Goal: Task Accomplishment & Management: Complete application form

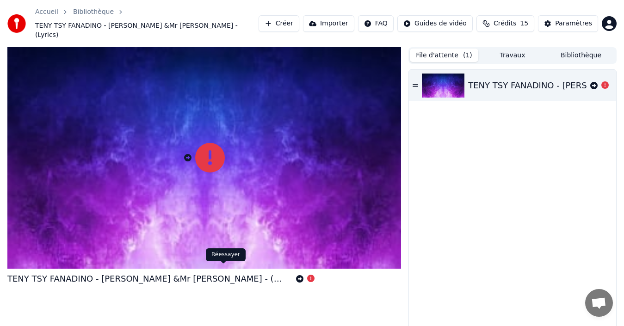
click at [296, 275] on icon at bounding box center [299, 278] width 7 height 7
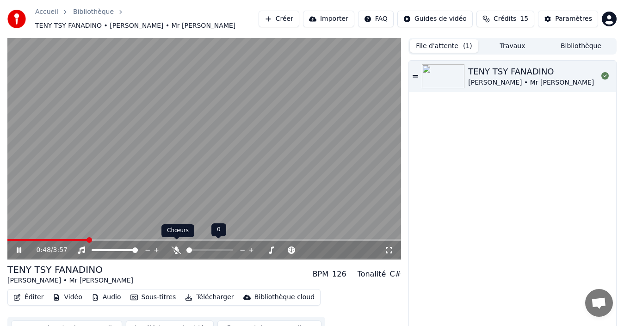
click at [178, 247] on icon at bounding box center [176, 250] width 9 height 7
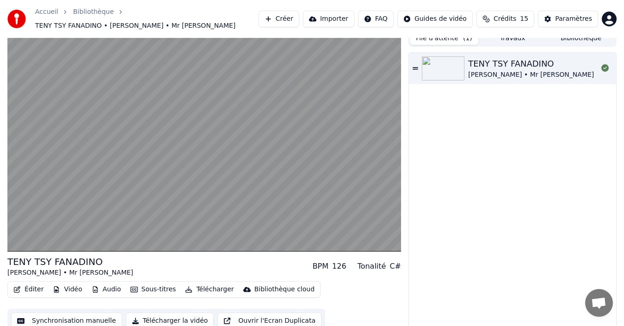
scroll to position [10, 0]
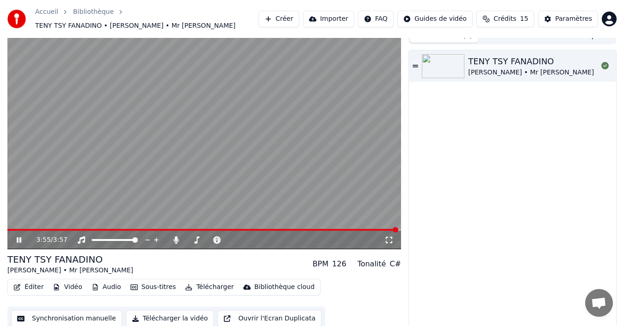
click at [21, 237] on icon at bounding box center [19, 240] width 5 height 6
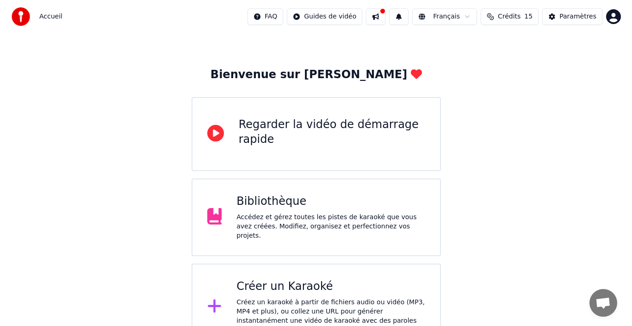
scroll to position [33, 0]
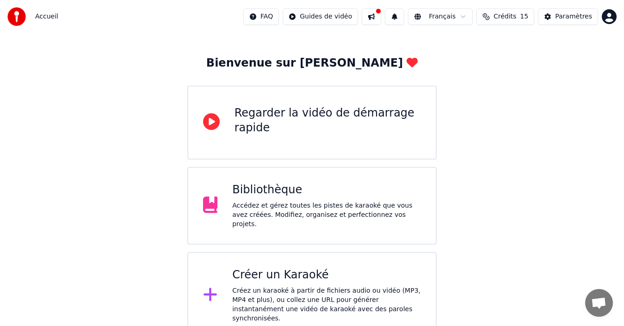
click at [287, 274] on div "Créer un Karaoké" at bounding box center [326, 275] width 189 height 15
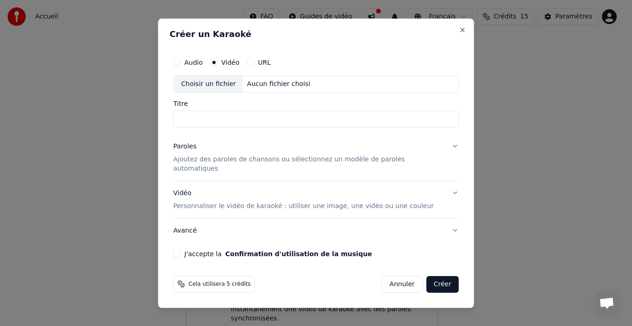
click at [237, 127] on input "Titre" at bounding box center [317, 119] width 286 height 17
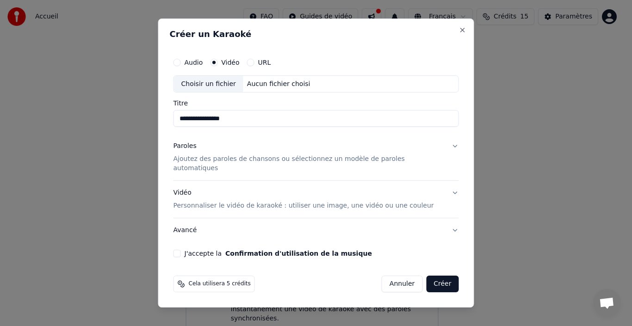
click at [274, 87] on div "Aucun fichier choisi" at bounding box center [278, 84] width 71 height 9
type input "**********"
click at [357, 121] on input "**********" at bounding box center [317, 119] width 286 height 17
click at [443, 189] on button "Vidéo Personnaliser le vidéo de karaoké : utiliser une image, une vidéo ou une …" at bounding box center [317, 199] width 286 height 37
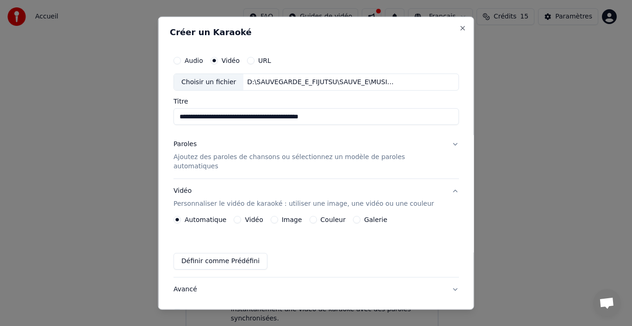
click at [442, 143] on button "Paroles Ajoutez des paroles de chansons ou sélectionnez un modèle de paroles au…" at bounding box center [317, 155] width 286 height 46
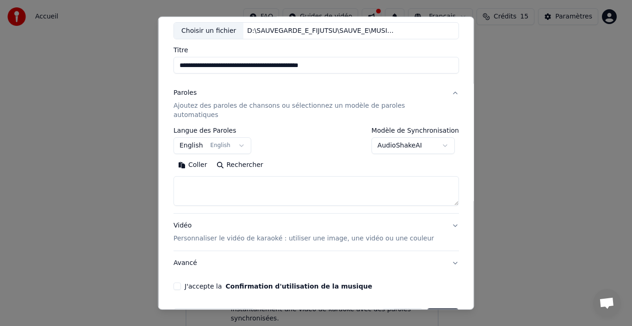
scroll to position [73, 0]
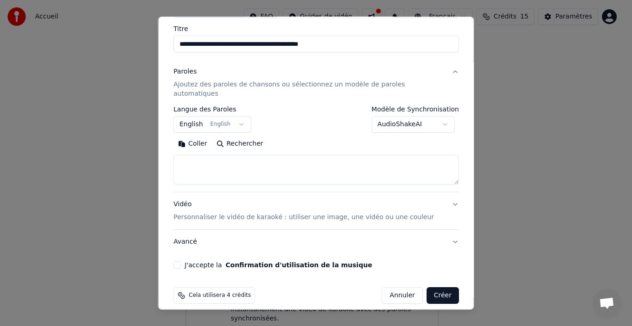
click at [426, 289] on button "Créer" at bounding box center [442, 295] width 32 height 17
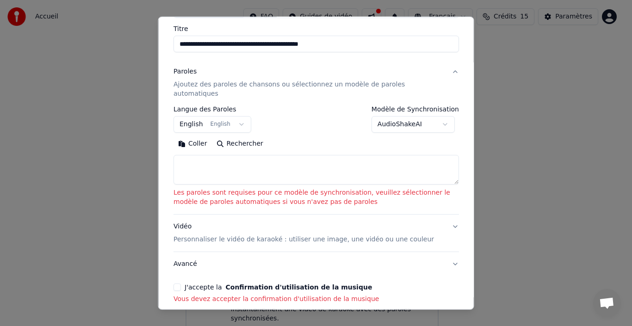
click at [208, 164] on textarea at bounding box center [317, 170] width 286 height 30
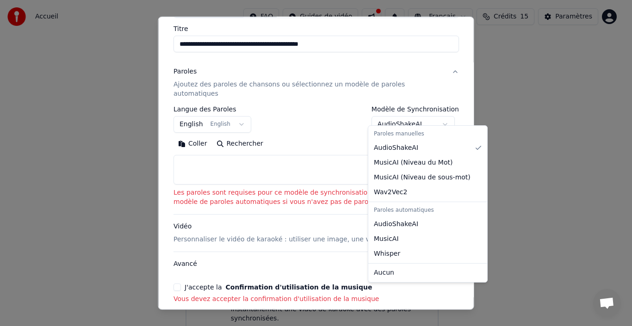
click at [441, 116] on body "**********" at bounding box center [312, 153] width 624 height 372
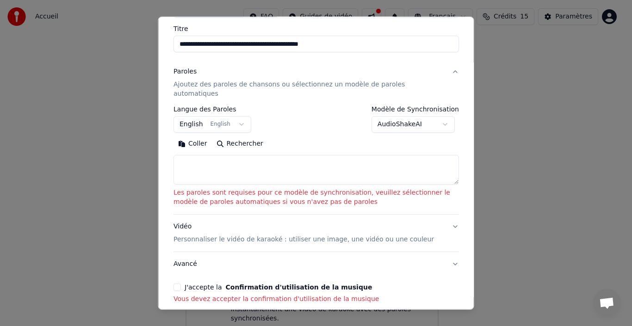
click at [441, 116] on button "AudioShakeAI" at bounding box center [412, 124] width 83 height 17
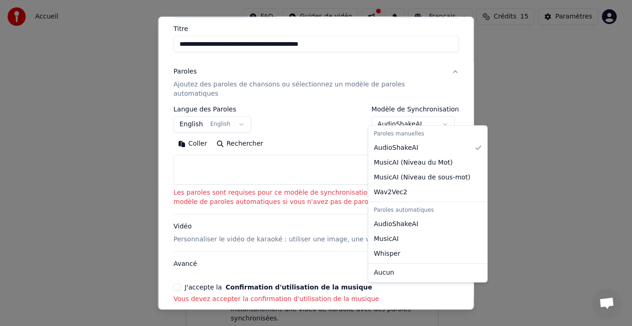
click at [441, 116] on body "**********" at bounding box center [312, 153] width 624 height 372
click at [204, 148] on body "**********" at bounding box center [312, 153] width 624 height 372
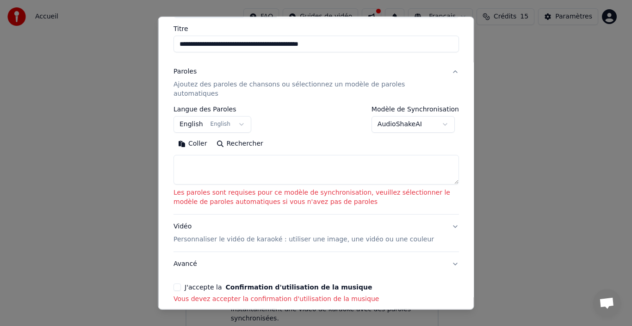
click at [206, 162] on textarea at bounding box center [317, 170] width 286 height 30
paste textarea "**********"
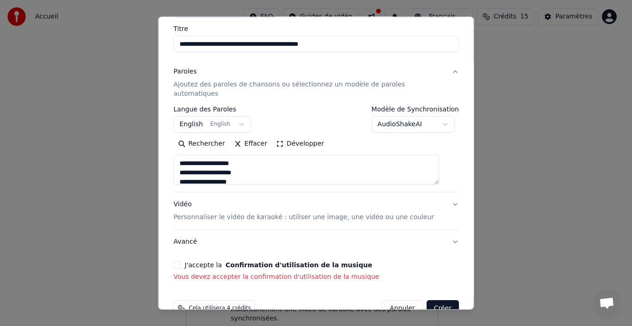
scroll to position [484, 0]
type textarea "**********"
click at [435, 303] on button "Créer" at bounding box center [442, 308] width 32 height 17
click at [181, 262] on button "J'accepte la Confirmation d'utilisation de la musique" at bounding box center [177, 265] width 7 height 7
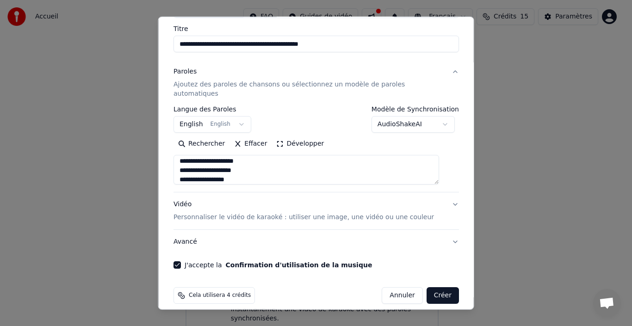
click at [434, 287] on button "Créer" at bounding box center [442, 295] width 32 height 17
select select
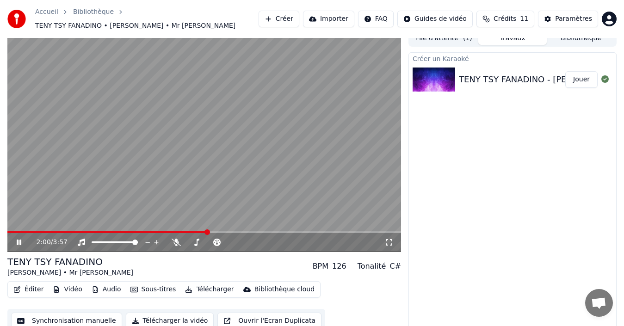
scroll to position [10, 0]
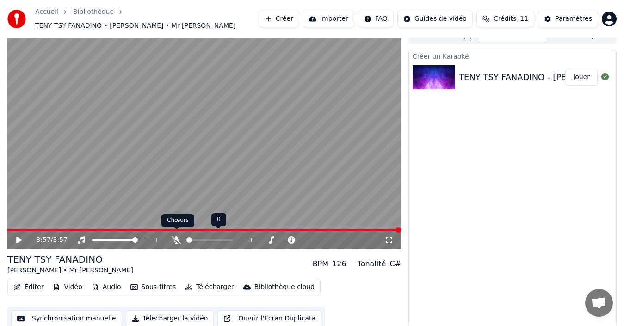
click at [177, 237] on icon at bounding box center [176, 240] width 9 height 7
click at [20, 237] on icon at bounding box center [25, 240] width 21 height 7
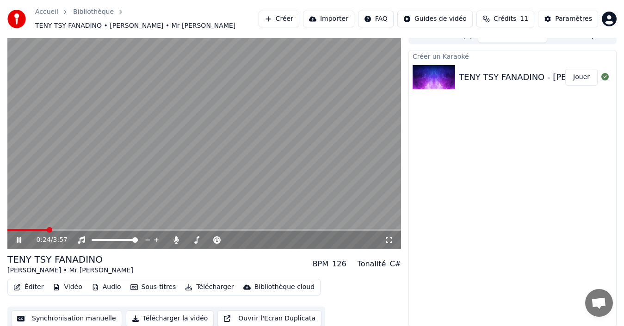
click at [47, 229] on span at bounding box center [204, 230] width 394 height 2
click at [177, 237] on icon at bounding box center [176, 240] width 5 height 7
click at [174, 237] on icon at bounding box center [176, 240] width 9 height 7
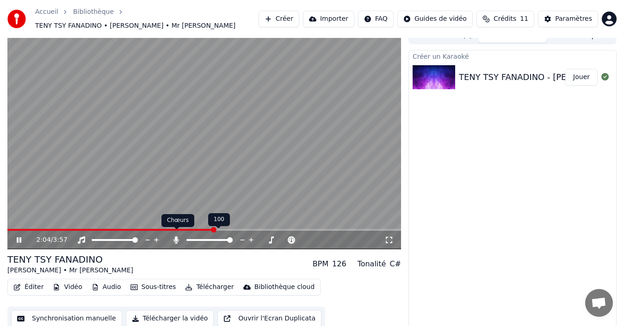
click at [175, 237] on icon at bounding box center [176, 240] width 5 height 7
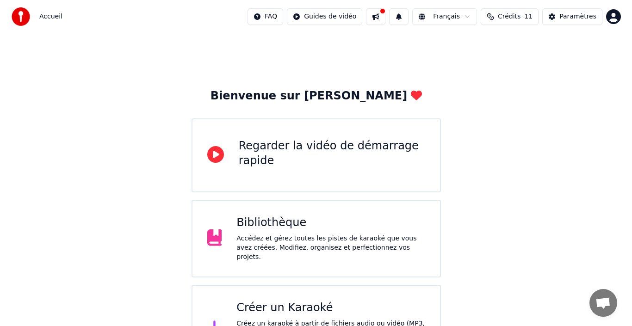
scroll to position [33, 0]
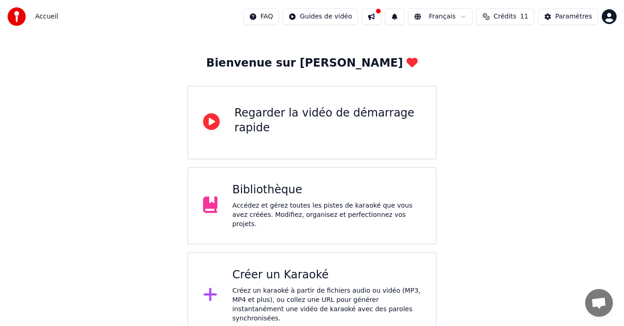
click at [236, 275] on div "Créer un Karaoké" at bounding box center [326, 275] width 189 height 15
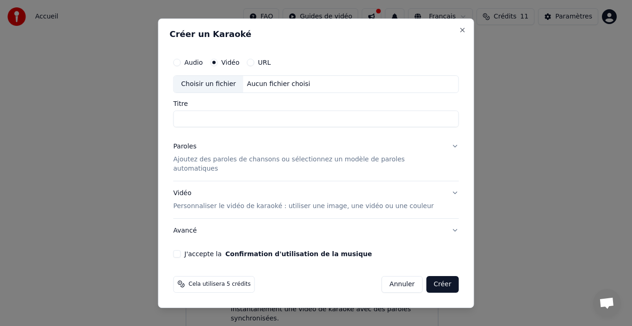
click at [259, 87] on div "Aucun fichier choisi" at bounding box center [278, 84] width 71 height 9
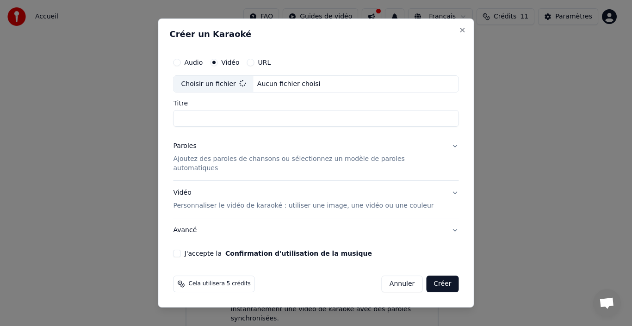
type input "**********"
click at [192, 150] on div "Paroles" at bounding box center [185, 146] width 23 height 9
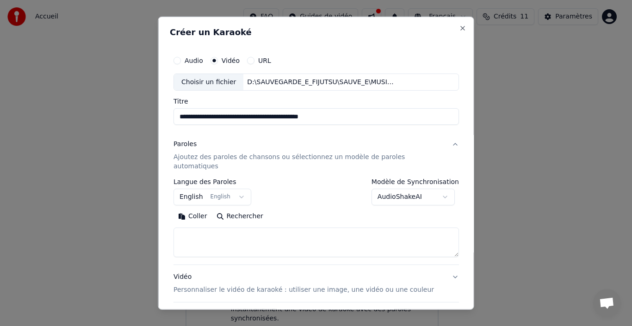
click at [243, 228] on textarea at bounding box center [317, 243] width 286 height 30
click at [238, 189] on button "English English" at bounding box center [213, 197] width 78 height 17
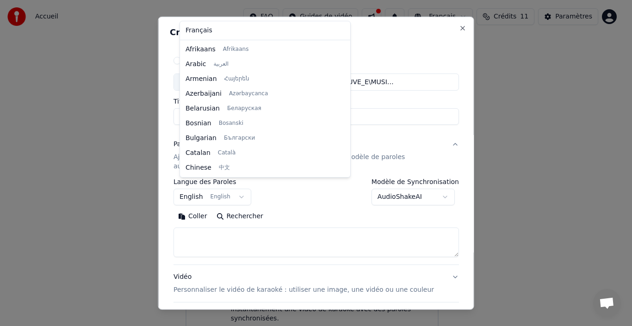
scroll to position [74, 0]
click at [220, 231] on body "**********" at bounding box center [312, 153] width 624 height 372
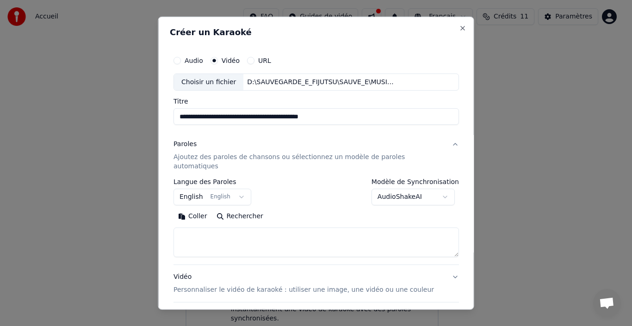
click at [206, 231] on textarea at bounding box center [317, 243] width 286 height 30
paste textarea "**********"
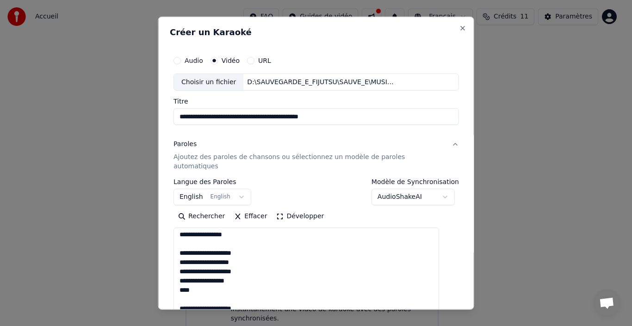
scroll to position [399, 0]
drag, startPoint x: 443, startPoint y: 246, endPoint x: 467, endPoint y: 335, distance: 91.7
click at [467, 326] on html "**********" at bounding box center [316, 153] width 632 height 372
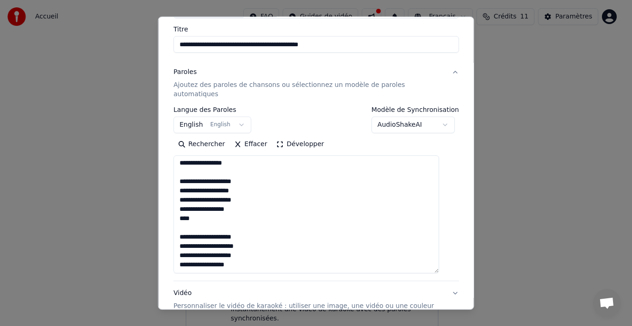
scroll to position [75, 0]
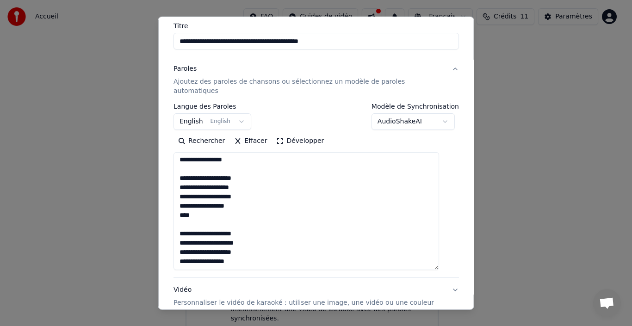
drag, startPoint x: 199, startPoint y: 206, endPoint x: 185, endPoint y: 207, distance: 13.9
click at [185, 207] on textarea "**********" at bounding box center [307, 211] width 266 height 118
drag, startPoint x: 186, startPoint y: 168, endPoint x: 251, endPoint y: 243, distance: 100.1
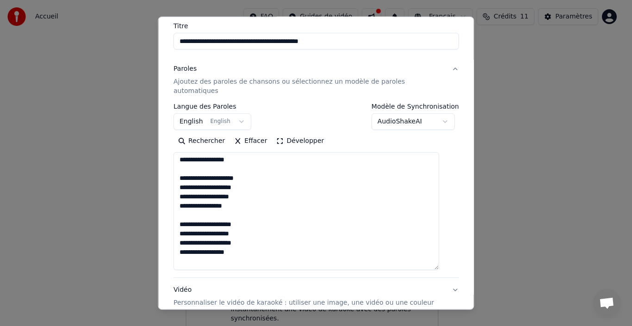
click at [251, 243] on textarea "**********" at bounding box center [307, 211] width 266 height 118
click at [193, 212] on textarea "**********" at bounding box center [307, 211] width 266 height 118
click at [187, 212] on textarea "**********" at bounding box center [307, 211] width 266 height 118
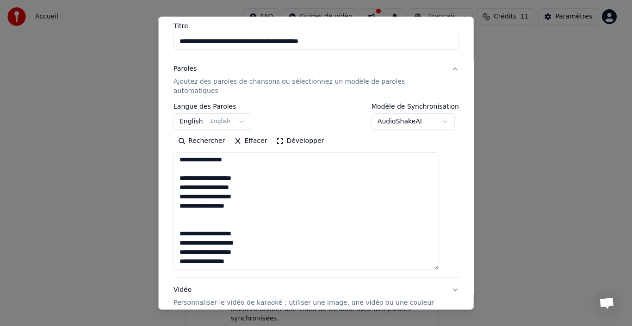
paste textarea "**********"
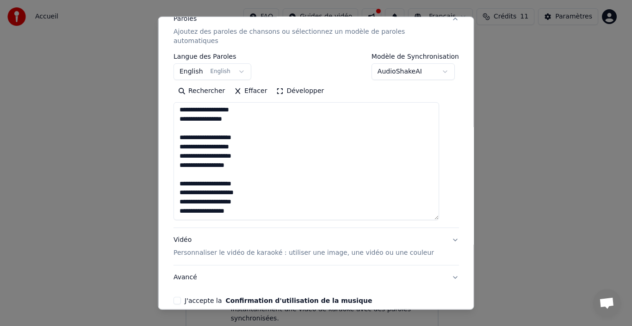
scroll to position [161, 0]
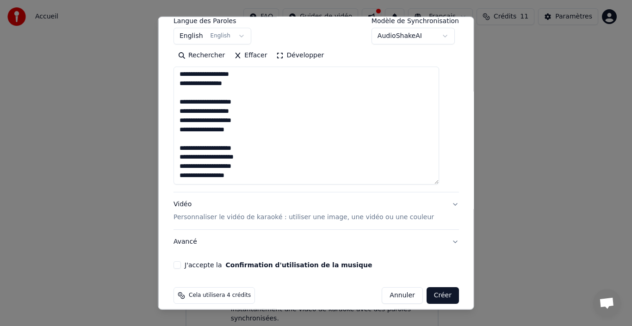
type textarea "**********"
click at [181, 262] on button "J'accepte la Confirmation d'utilisation de la musique" at bounding box center [177, 265] width 7 height 7
click at [441, 195] on button "Vidéo Personnaliser le vidéo de karaoké : utiliser une image, une vidéo ou une …" at bounding box center [317, 211] width 286 height 37
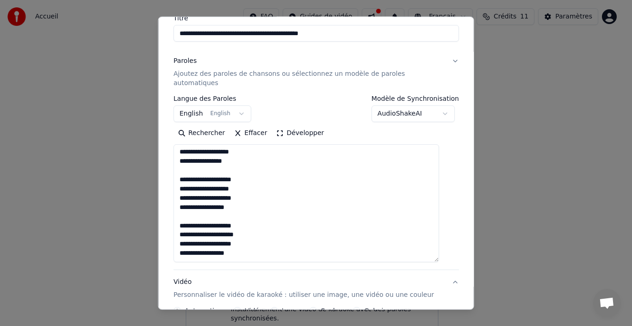
scroll to position [48, 0]
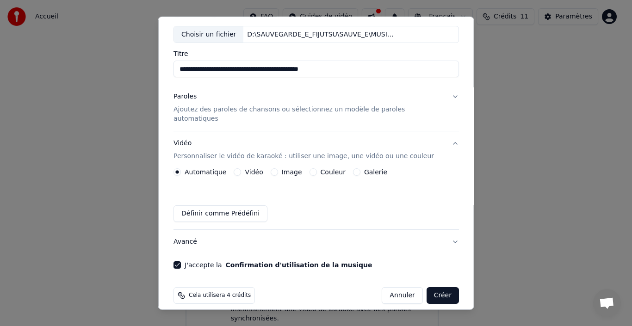
click at [244, 168] on div "Vidéo" at bounding box center [248, 171] width 29 height 7
click at [240, 168] on button "Vidéo" at bounding box center [237, 171] width 7 height 7
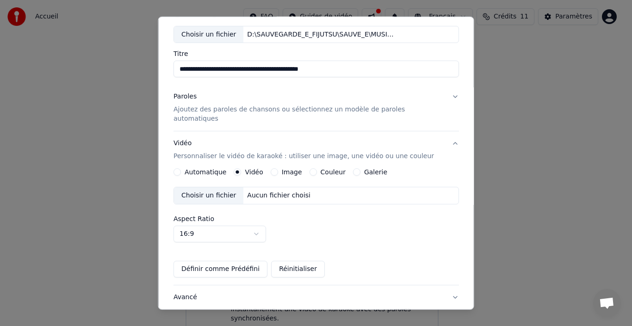
click at [275, 168] on button "Image" at bounding box center [273, 171] width 7 height 7
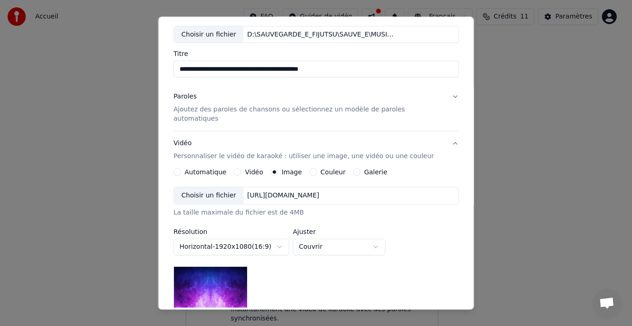
scroll to position [169, 0]
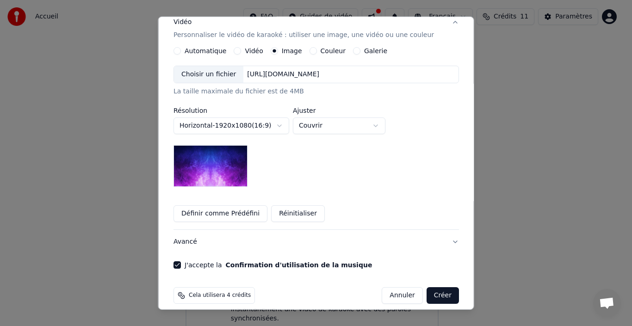
click at [211, 206] on button "Définir comme Prédéfini" at bounding box center [221, 214] width 94 height 17
click at [435, 289] on button "Créer" at bounding box center [442, 295] width 32 height 17
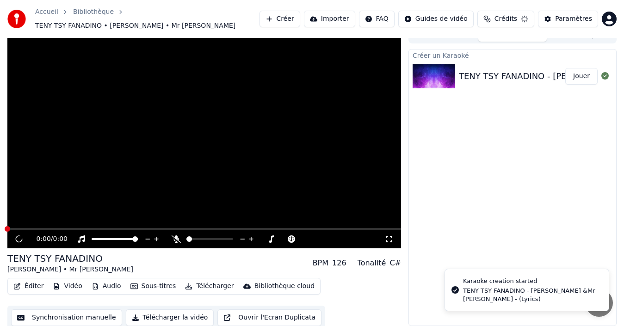
scroll to position [6, 0]
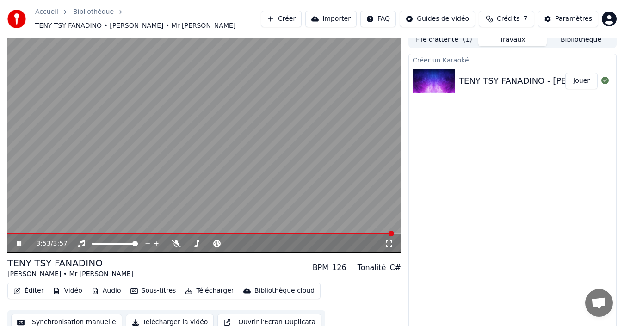
click at [16, 240] on icon at bounding box center [25, 243] width 21 height 7
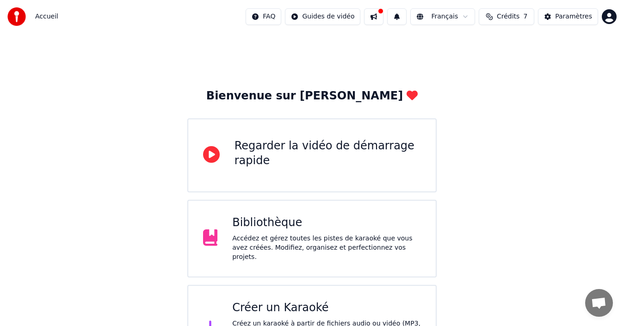
click at [268, 303] on div "Créer un Karaoké" at bounding box center [326, 308] width 189 height 15
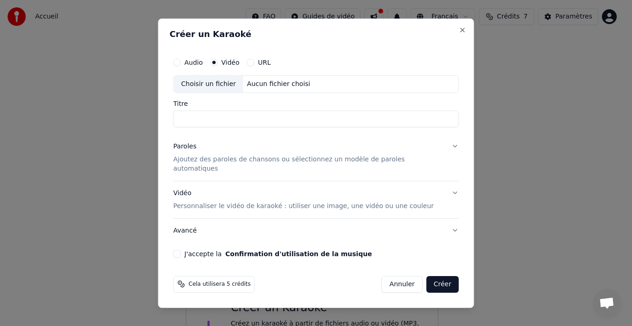
click at [181, 250] on button "J'accepte la Confirmation d'utilisation de la musique" at bounding box center [177, 253] width 7 height 7
click at [238, 88] on div "Choisir un fichier" at bounding box center [208, 84] width 69 height 17
type input "**********"
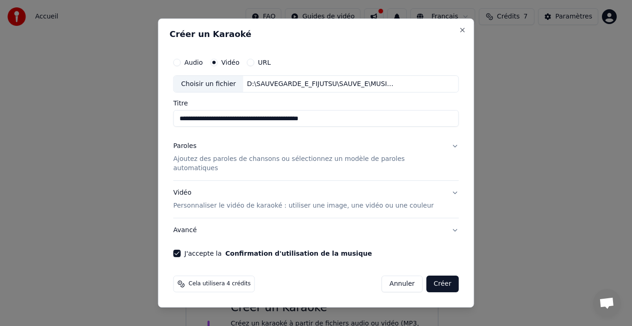
click at [447, 154] on button "Paroles Ajoutez des paroles de chansons ou sélectionnez un modèle de paroles au…" at bounding box center [317, 158] width 286 height 46
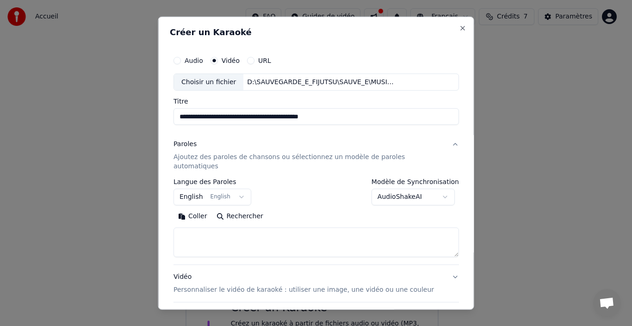
click at [436, 143] on button "Paroles Ajoutez des paroles de chansons ou sélectionnez un modèle de paroles au…" at bounding box center [317, 155] width 286 height 46
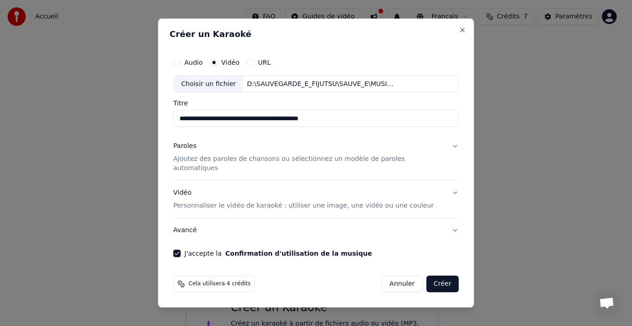
click at [430, 278] on button "Créer" at bounding box center [442, 284] width 32 height 17
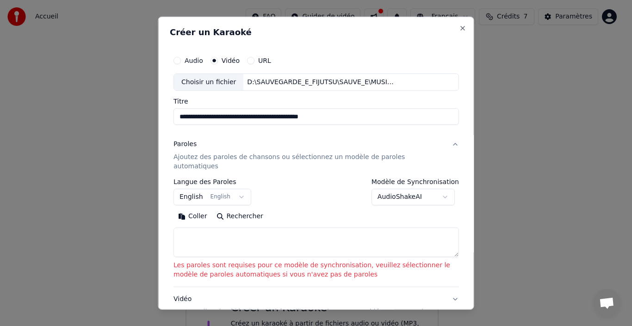
click at [214, 230] on textarea at bounding box center [317, 243] width 286 height 30
paste textarea "**********"
type textarea "**********"
click at [200, 228] on textarea at bounding box center [313, 243] width 278 height 30
paste textarea "**********"
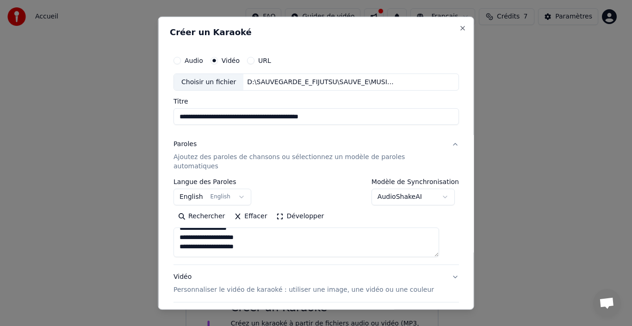
scroll to position [324, 0]
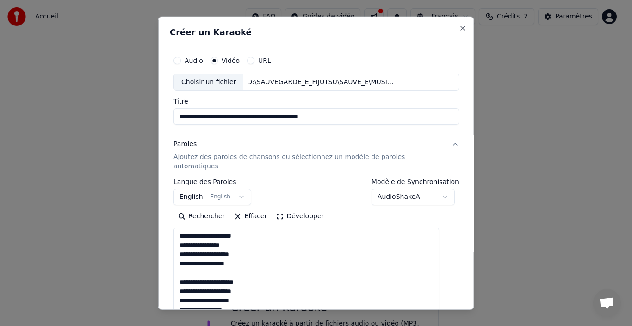
drag, startPoint x: 443, startPoint y: 245, endPoint x: 499, endPoint y: 230, distance: 57.6
click at [510, 326] on html "**********" at bounding box center [316, 186] width 632 height 372
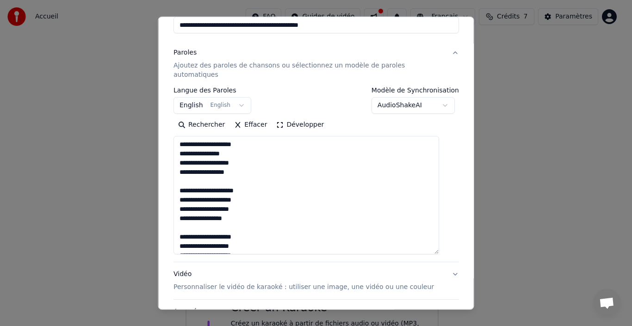
click at [187, 181] on textarea "**********" at bounding box center [307, 195] width 266 height 118
click at [199, 218] on textarea "**********" at bounding box center [307, 195] width 266 height 118
click at [188, 225] on textarea "**********" at bounding box center [307, 195] width 266 height 118
click at [187, 221] on textarea "**********" at bounding box center [307, 195] width 266 height 118
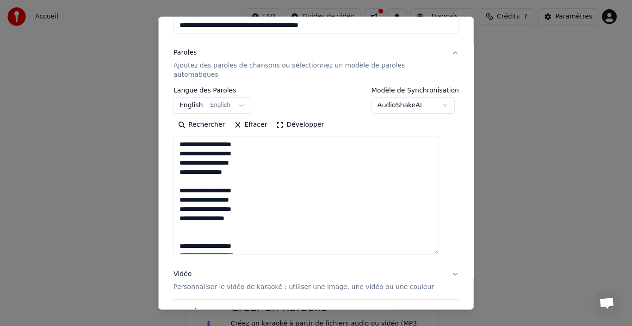
scroll to position [368, 0]
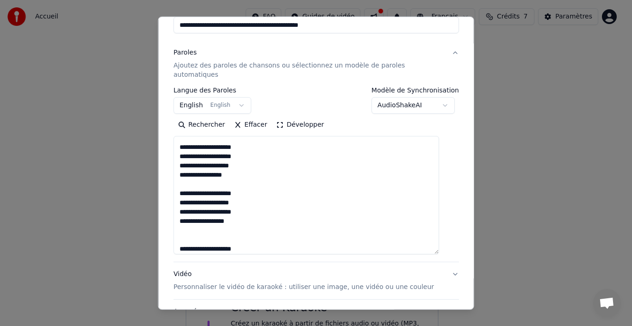
drag, startPoint x: 186, startPoint y: 136, endPoint x: 246, endPoint y: 222, distance: 105.4
click at [246, 222] on textarea "**********" at bounding box center [307, 195] width 266 height 118
click at [191, 225] on textarea "**********" at bounding box center [307, 195] width 266 height 118
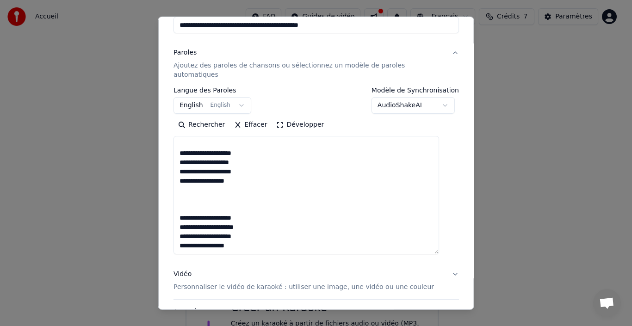
paste textarea "**********"
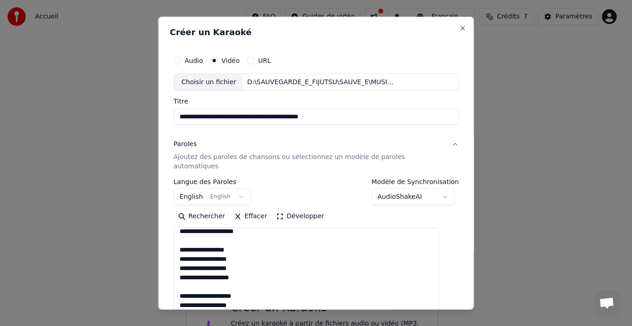
scroll to position [46, 0]
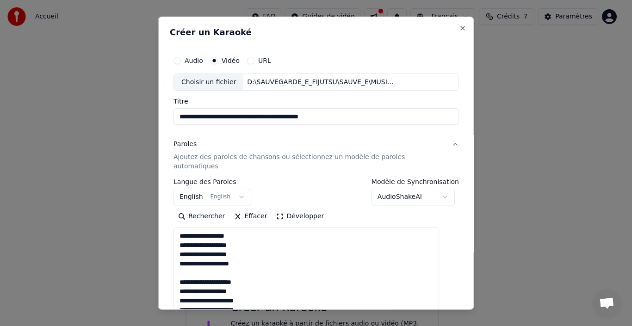
type textarea "**********"
click at [279, 209] on button "Développer" at bounding box center [300, 216] width 57 height 15
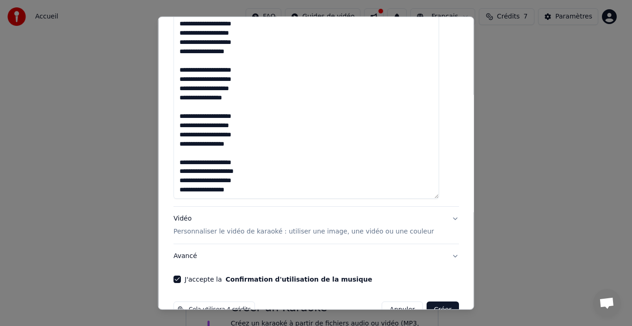
scroll to position [642, 0]
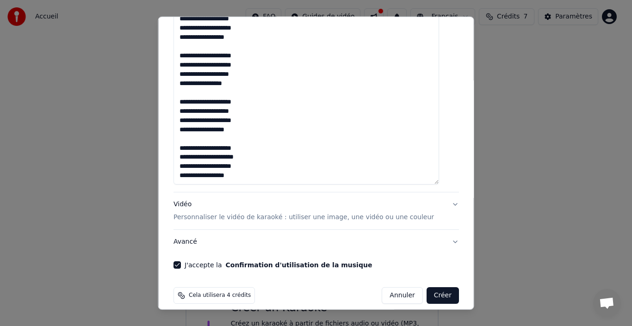
click at [442, 193] on button "Vidéo Personnaliser le vidéo de karaoké : utiliser une image, une vidéo ou une …" at bounding box center [317, 211] width 286 height 37
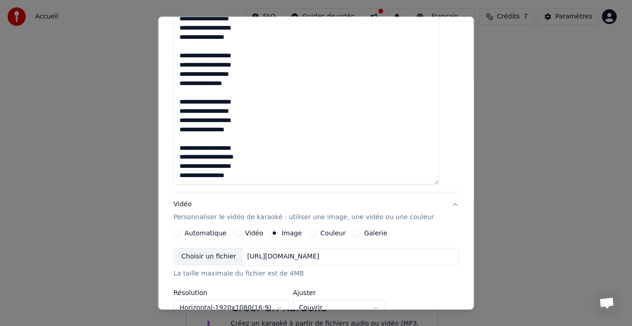
scroll to position [169, 0]
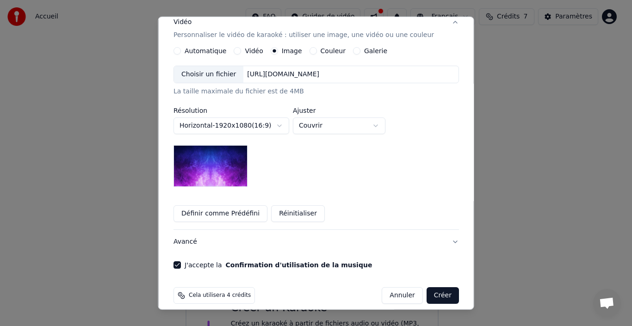
click at [242, 168] on img at bounding box center [211, 166] width 74 height 42
click at [201, 154] on img at bounding box center [211, 166] width 74 height 42
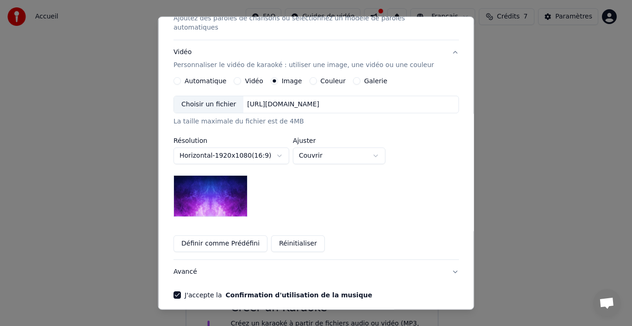
scroll to position [123, 0]
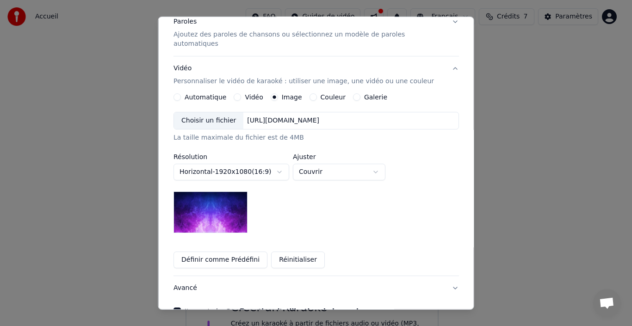
click at [313, 93] on button "Couleur" at bounding box center [312, 96] width 7 height 7
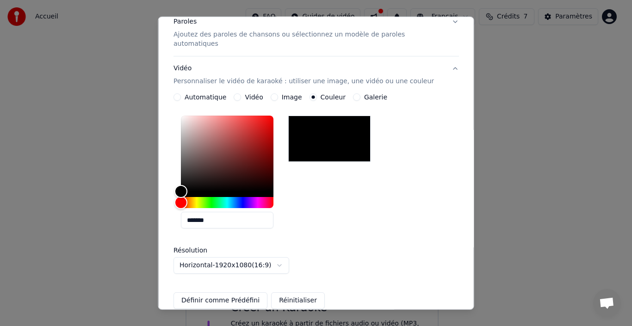
click at [313, 96] on circle "button" at bounding box center [313, 97] width 3 height 3
click at [278, 93] on button "Image" at bounding box center [273, 96] width 7 height 7
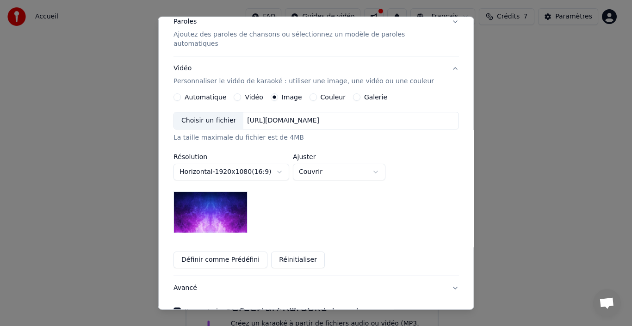
click at [196, 94] on label "Automatique" at bounding box center [206, 97] width 42 height 6
click at [181, 93] on button "Automatique" at bounding box center [177, 96] width 7 height 7
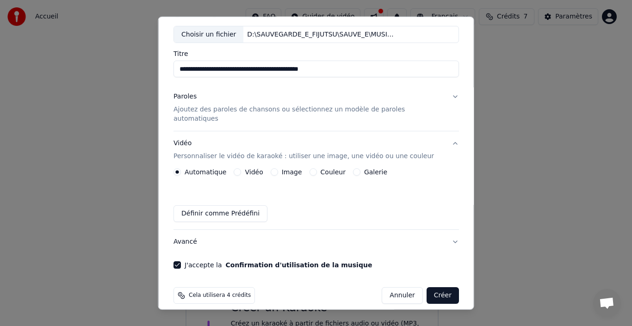
click at [433, 287] on button "Créer" at bounding box center [442, 295] width 32 height 17
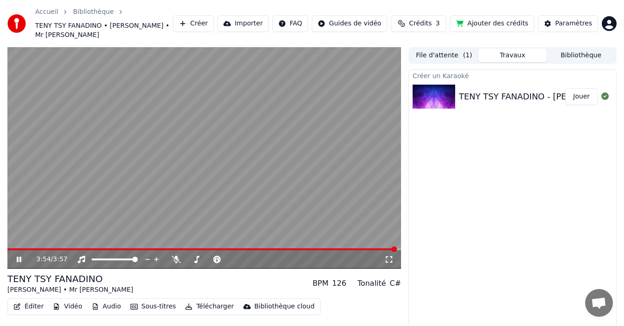
click at [330, 238] on video at bounding box center [204, 158] width 394 height 222
click at [326, 249] on span at bounding box center [202, 250] width 390 height 2
click at [307, 249] on span at bounding box center [157, 250] width 300 height 2
click at [316, 237] on video at bounding box center [204, 158] width 394 height 222
click at [288, 237] on video at bounding box center [204, 158] width 394 height 222
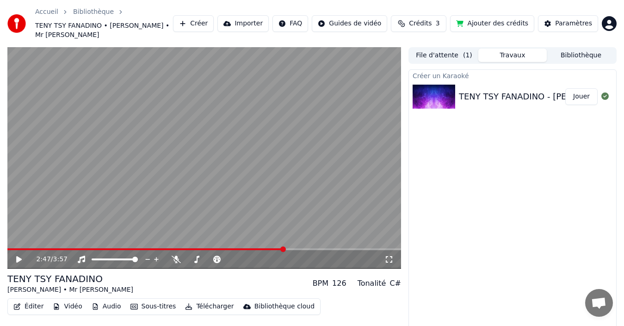
click at [285, 249] on span at bounding box center [145, 250] width 277 height 2
click at [174, 256] on icon at bounding box center [176, 259] width 9 height 7
click at [18, 256] on icon at bounding box center [19, 259] width 6 height 6
click at [18, 257] on icon at bounding box center [19, 260] width 5 height 6
click at [604, 93] on icon at bounding box center [605, 96] width 7 height 7
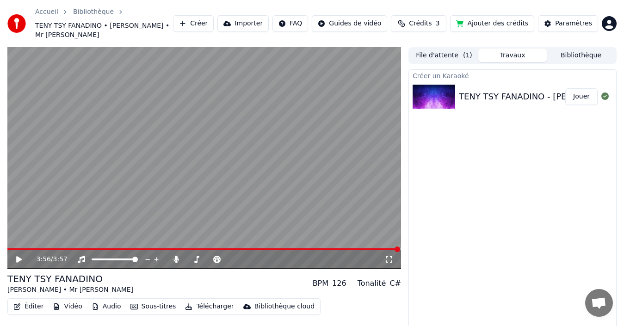
click at [200, 300] on button "Télécharger" at bounding box center [209, 306] width 56 height 13
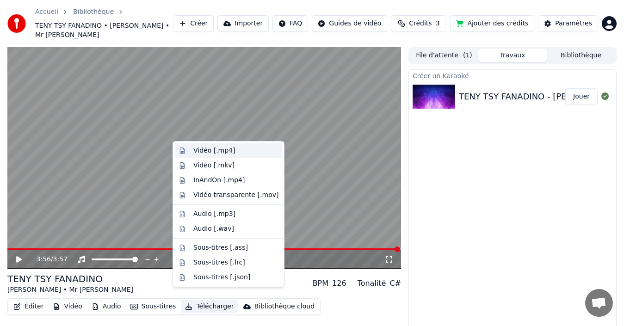
click at [210, 153] on div "Vidéo [.mp4]" at bounding box center [214, 150] width 42 height 9
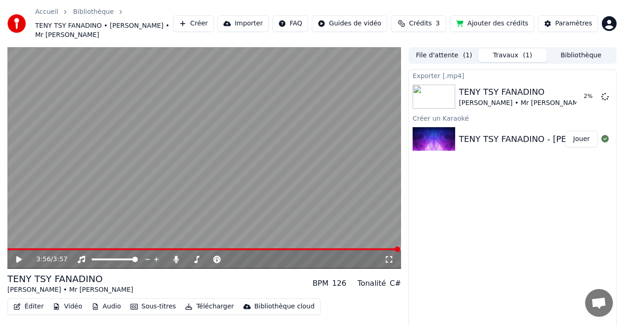
click at [21, 256] on icon at bounding box center [25, 259] width 21 height 7
click at [12, 249] on span at bounding box center [203, 250] width 393 height 2
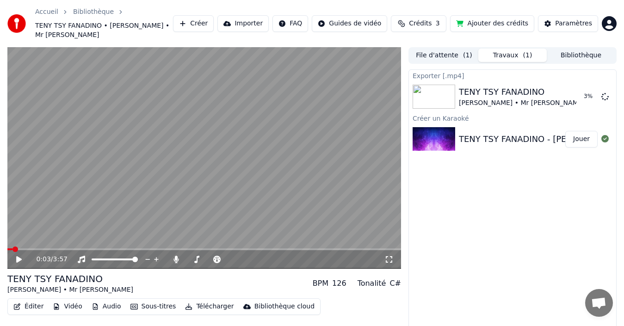
click at [19, 256] on icon at bounding box center [19, 259] width 6 height 6
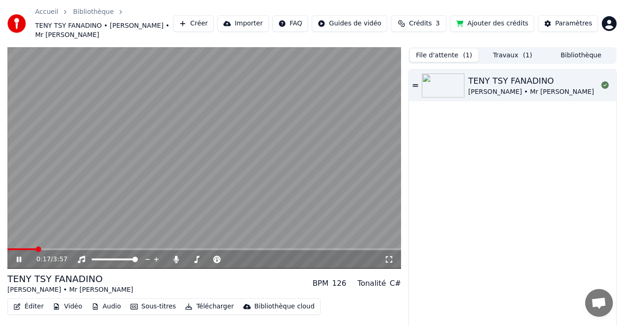
click at [451, 49] on button "File d'attente ( 1 )" at bounding box center [444, 55] width 69 height 13
click at [69, 249] on span at bounding box center [43, 250] width 72 height 2
click at [62, 249] on span at bounding box center [38, 250] width 63 height 2
click at [55, 249] on span at bounding box center [37, 250] width 60 height 2
click at [54, 249] on span at bounding box center [39, 250] width 64 height 2
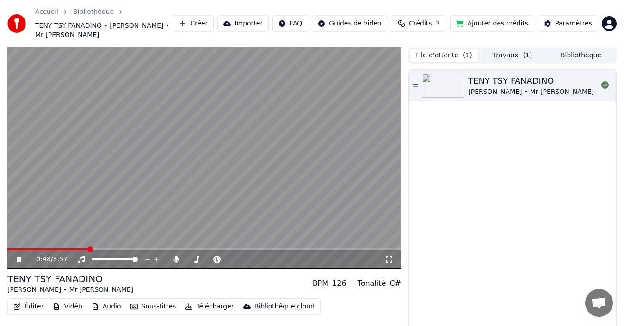
click at [54, 249] on span at bounding box center [47, 250] width 81 height 2
click at [37, 249] on span at bounding box center [22, 250] width 30 height 2
click at [507, 49] on button "Travaux ( 1 )" at bounding box center [513, 55] width 69 height 13
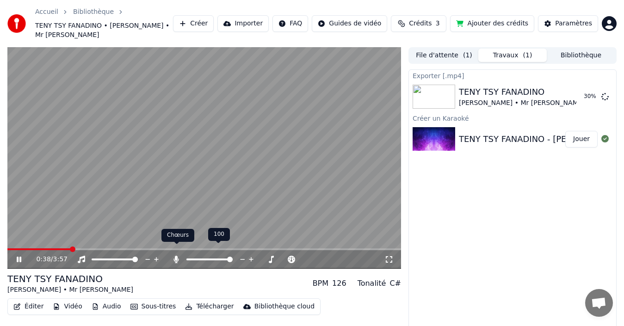
click at [176, 256] on icon at bounding box center [176, 259] width 5 height 7
click at [47, 249] on span at bounding box center [40, 250] width 66 height 2
click at [18, 238] on video at bounding box center [204, 158] width 394 height 222
click at [18, 256] on icon at bounding box center [19, 259] width 6 height 6
click at [18, 249] on span at bounding box center [39, 250] width 65 height 2
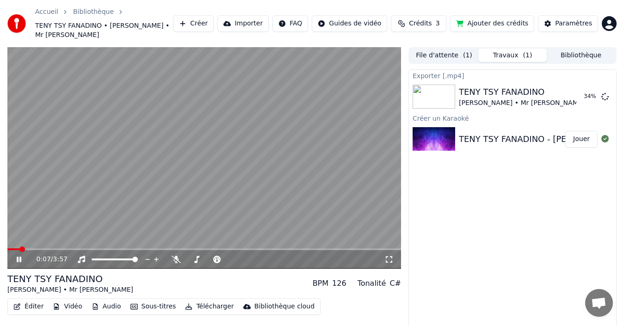
click at [26, 249] on span at bounding box center [204, 250] width 394 height 2
click at [21, 249] on span at bounding box center [48, 250] width 82 height 2
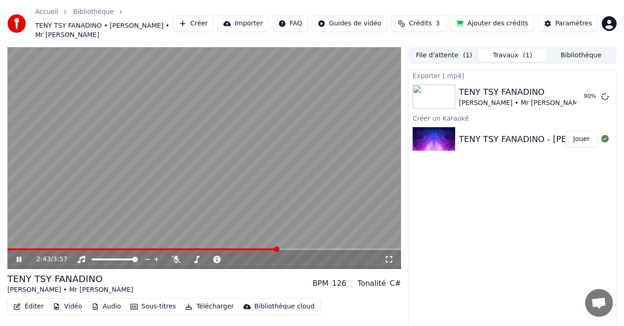
click at [277, 249] on span at bounding box center [142, 250] width 270 height 2
click at [245, 236] on video at bounding box center [204, 158] width 394 height 222
click at [246, 249] on span at bounding box center [142, 250] width 270 height 2
click at [18, 256] on icon at bounding box center [19, 259] width 6 height 6
click at [174, 256] on icon at bounding box center [176, 259] width 9 height 7
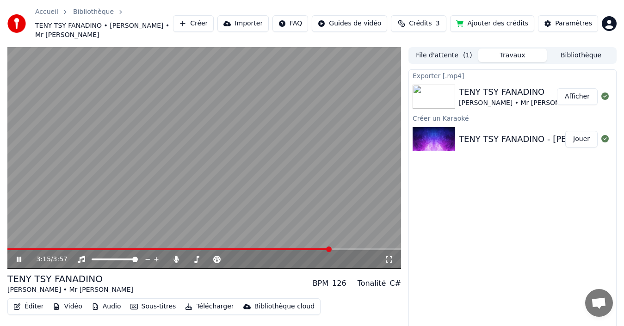
click at [331, 249] on span at bounding box center [169, 250] width 324 height 2
click at [303, 237] on video at bounding box center [204, 158] width 394 height 222
click at [300, 249] on span at bounding box center [153, 250] width 293 height 2
click at [17, 256] on icon at bounding box center [19, 259] width 6 height 6
click at [211, 17] on button "Créer" at bounding box center [193, 23] width 41 height 17
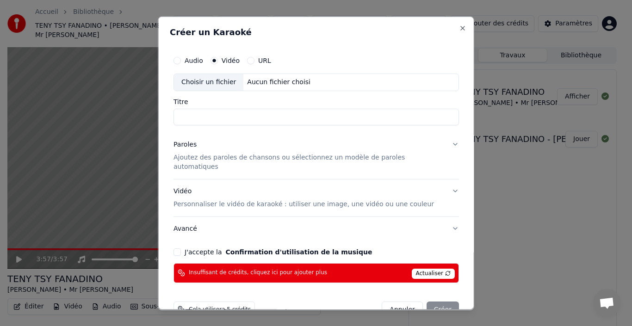
click at [229, 81] on div "Choisir un fichier" at bounding box center [208, 82] width 69 height 17
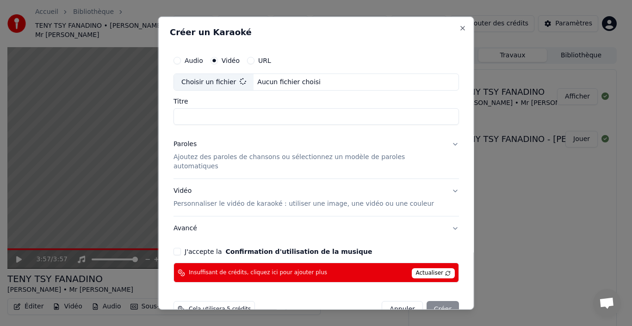
type input "**********"
click at [203, 156] on p "Ajoutez des paroles de chansons ou sélectionnez un modèle de paroles automatiqu…" at bounding box center [309, 162] width 271 height 19
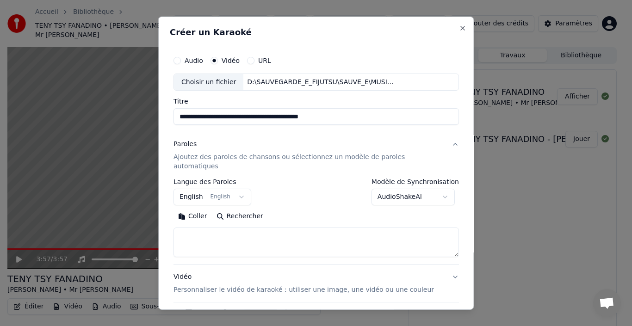
click at [203, 228] on textarea at bounding box center [317, 243] width 286 height 30
paste textarea "**********"
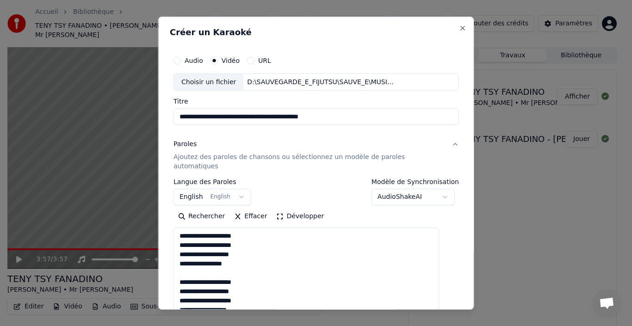
drag, startPoint x: 444, startPoint y: 247, endPoint x: 475, endPoint y: 281, distance: 46.5
click at [492, 326] on html "**********" at bounding box center [316, 163] width 632 height 326
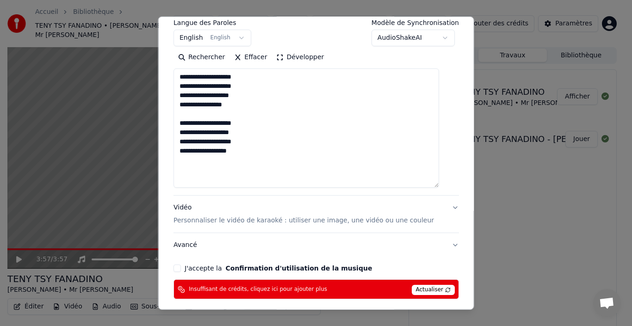
scroll to position [185, 0]
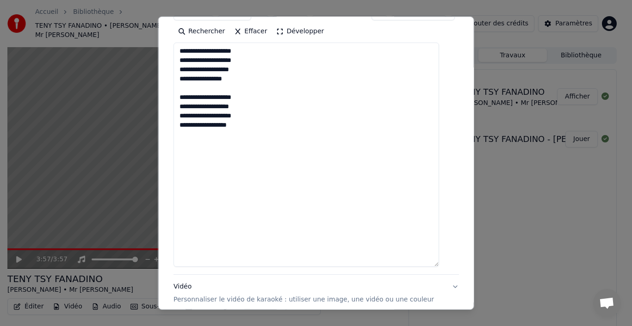
drag, startPoint x: 444, startPoint y: 150, endPoint x: 440, endPoint y: 251, distance: 101.0
click at [439, 263] on textarea "**********" at bounding box center [307, 155] width 266 height 224
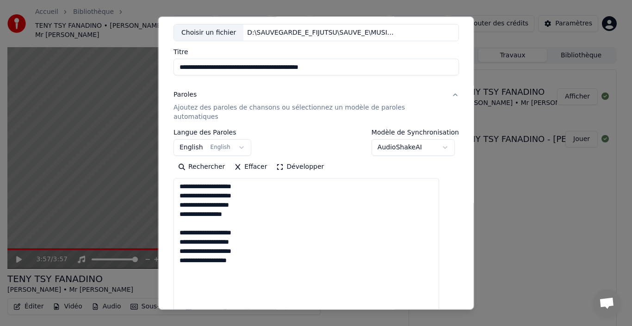
scroll to position [93, 0]
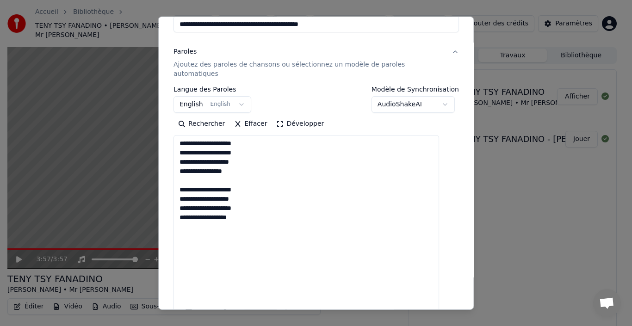
drag, startPoint x: 185, startPoint y: 135, endPoint x: 253, endPoint y: 214, distance: 104.1
click at [253, 214] on textarea "**********" at bounding box center [307, 251] width 266 height 233
paste textarea "**********"
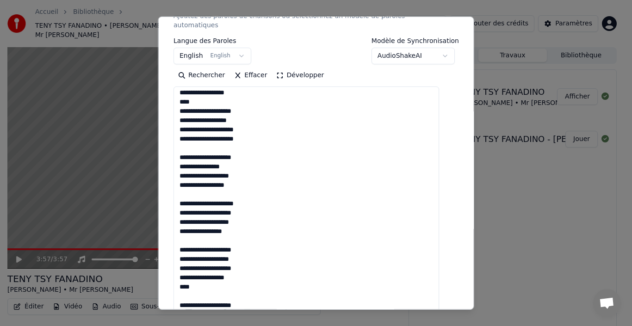
scroll to position [278, 0]
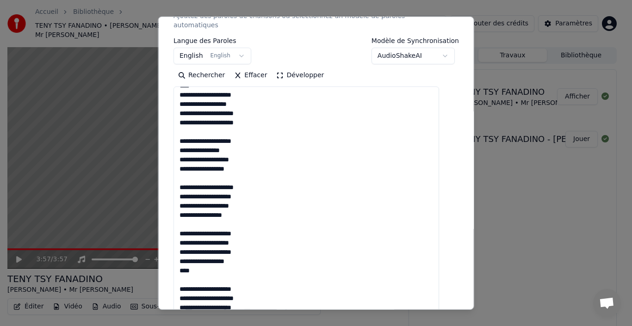
click at [187, 178] on textarea "**********" at bounding box center [307, 203] width 266 height 233
click at [243, 253] on textarea "**********" at bounding box center [307, 203] width 266 height 233
drag, startPoint x: 202, startPoint y: 259, endPoint x: 183, endPoint y: 261, distance: 19.5
click at [183, 261] on textarea "**********" at bounding box center [307, 203] width 266 height 233
paste textarea "**********"
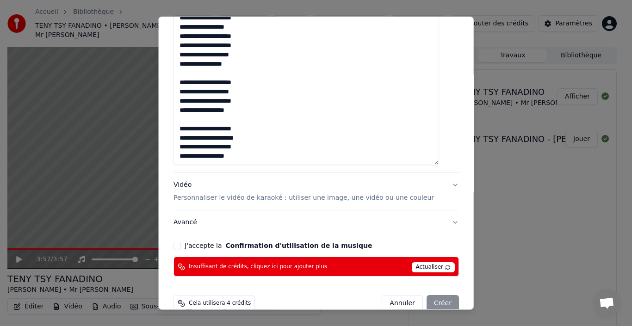
scroll to position [303, 0]
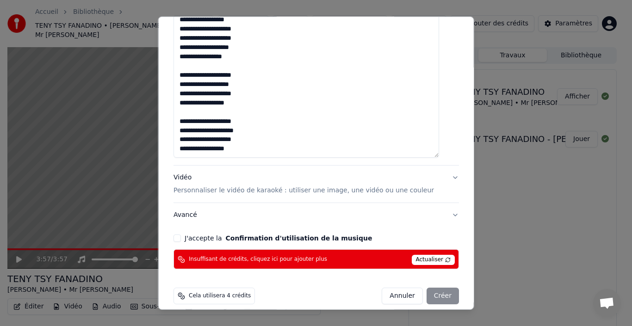
type textarea "**********"
click at [181, 235] on button "J'accepte la Confirmation d'utilisation de la musique" at bounding box center [177, 238] width 7 height 7
click at [428, 255] on span "Actualiser" at bounding box center [433, 260] width 44 height 10
click at [438, 289] on div "Annuler Créer" at bounding box center [420, 296] width 77 height 17
click at [437, 289] on div "Annuler Créer" at bounding box center [420, 296] width 77 height 17
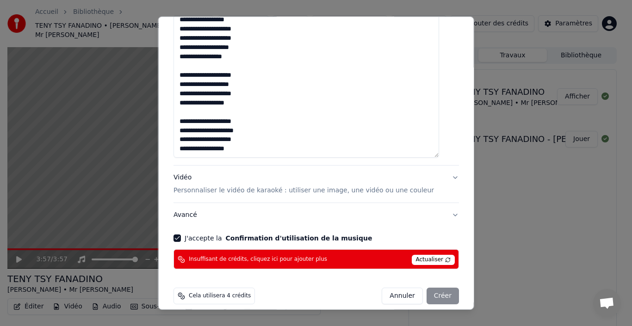
click at [437, 289] on div "Annuler Créer" at bounding box center [420, 296] width 77 height 17
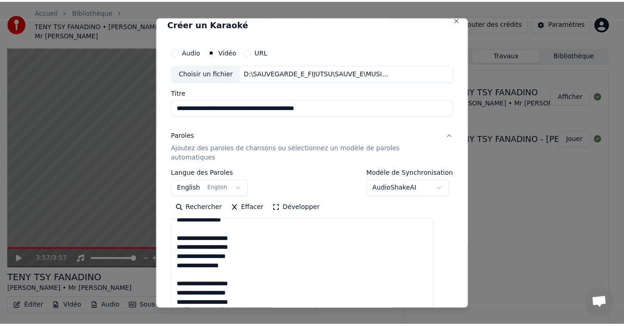
scroll to position [0, 0]
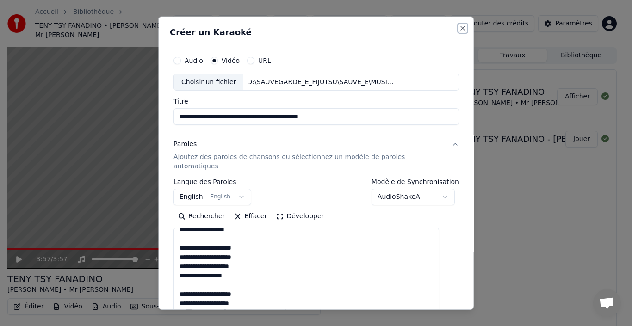
click at [459, 29] on button "Close" at bounding box center [462, 27] width 7 height 7
select select
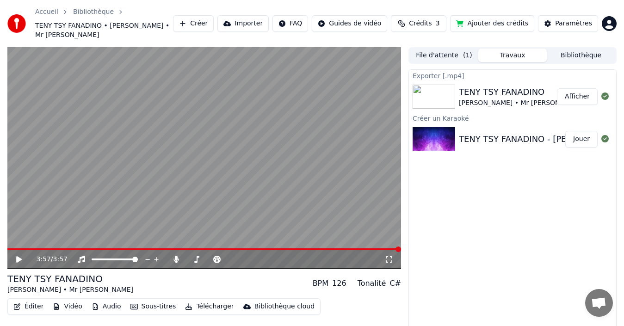
click at [437, 70] on div "Exporter [.mp4]" at bounding box center [512, 75] width 207 height 11
click at [434, 70] on div "Exporter [.mp4]" at bounding box center [512, 75] width 207 height 11
click at [585, 89] on button "Afficher" at bounding box center [577, 96] width 41 height 17
click at [176, 256] on icon at bounding box center [176, 259] width 5 height 7
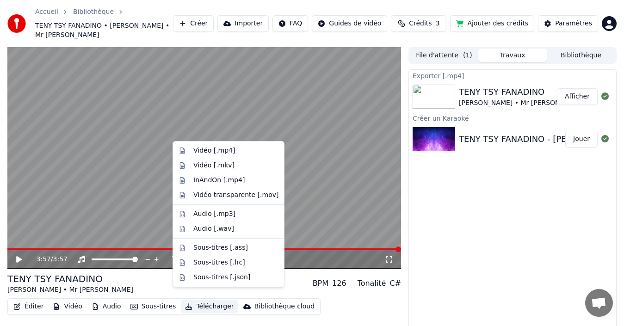
click at [202, 300] on button "Télécharger" at bounding box center [209, 306] width 56 height 13
click at [217, 149] on div "Vidéo [.mp4]" at bounding box center [214, 150] width 42 height 9
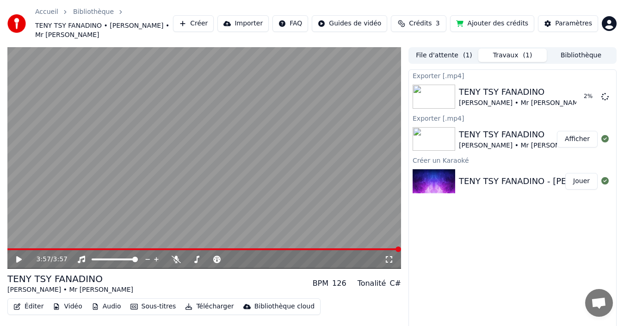
click at [588, 175] on button "Jouer" at bounding box center [582, 181] width 32 height 17
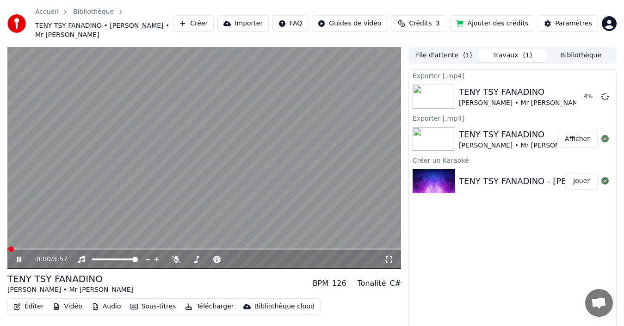
click at [19, 256] on icon at bounding box center [25, 259] width 21 height 7
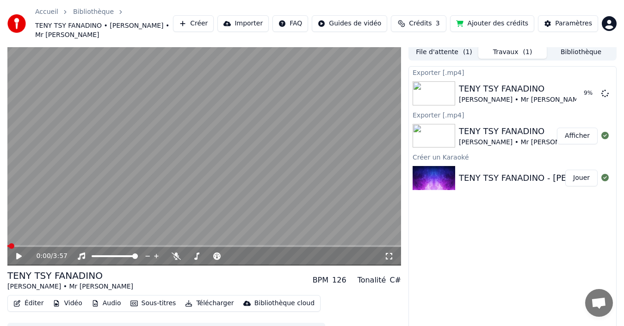
scroll to position [15, 0]
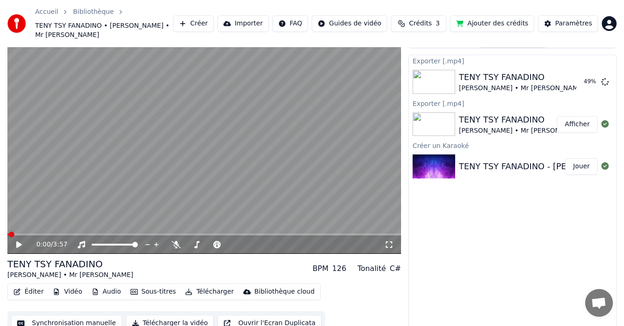
click at [17, 242] on icon at bounding box center [19, 245] width 6 height 6
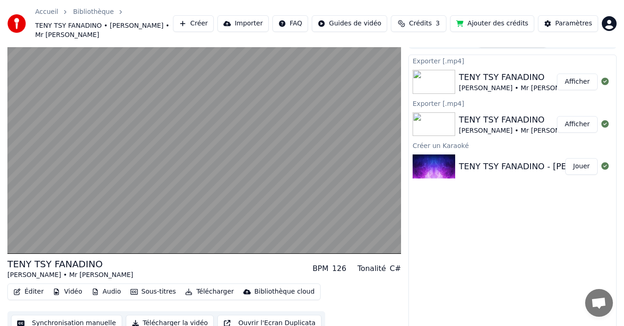
click at [577, 75] on button "Afficher" at bounding box center [577, 82] width 41 height 17
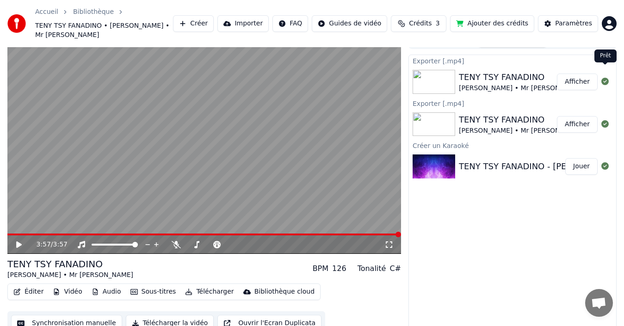
click at [608, 78] on icon at bounding box center [605, 81] width 7 height 7
click at [174, 241] on icon at bounding box center [176, 244] width 9 height 7
click at [20, 242] on icon at bounding box center [19, 245] width 6 height 6
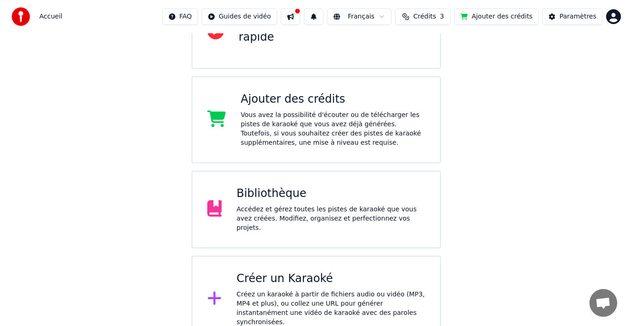
scroll to position [127, 0]
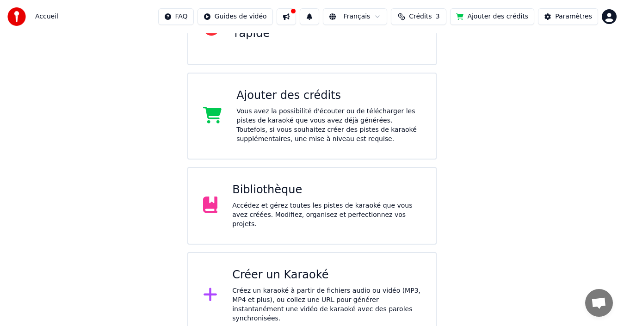
click at [268, 275] on div "Créer un Karaoké" at bounding box center [326, 275] width 189 height 15
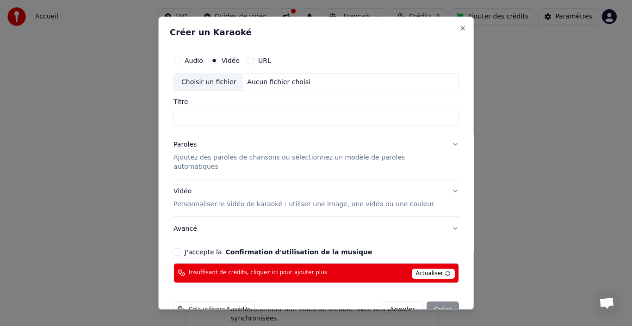
click at [227, 83] on div "Choisir un fichier" at bounding box center [208, 82] width 69 height 17
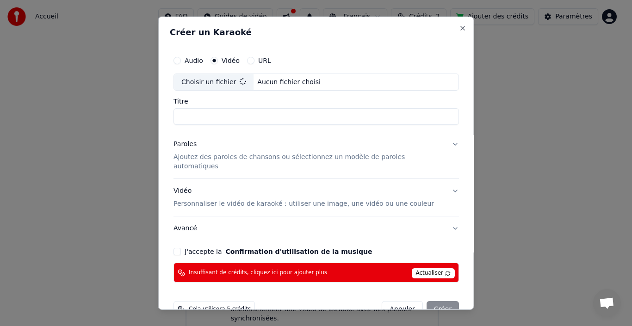
type input "**********"
click at [218, 159] on p "Ajoutez des paroles de chansons ou sélectionnez un modèle de paroles automatiqu…" at bounding box center [309, 162] width 271 height 19
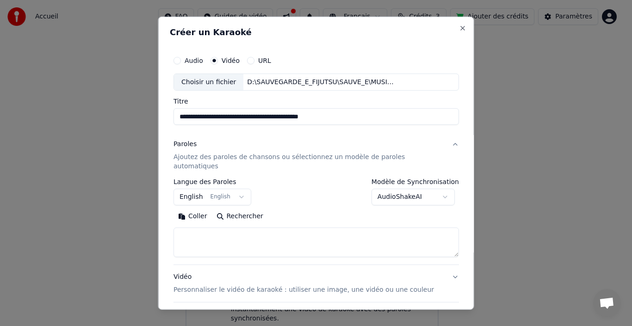
click at [207, 232] on textarea at bounding box center [317, 243] width 286 height 30
paste textarea "**********"
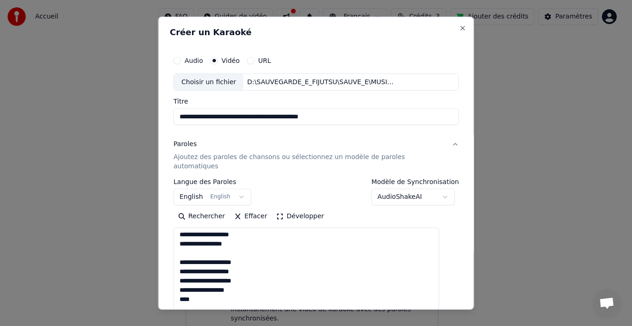
scroll to position [390, 0]
drag, startPoint x: 443, startPoint y: 247, endPoint x: 480, endPoint y: 315, distance: 77.5
click at [489, 326] on html "**********" at bounding box center [316, 106] width 632 height 467
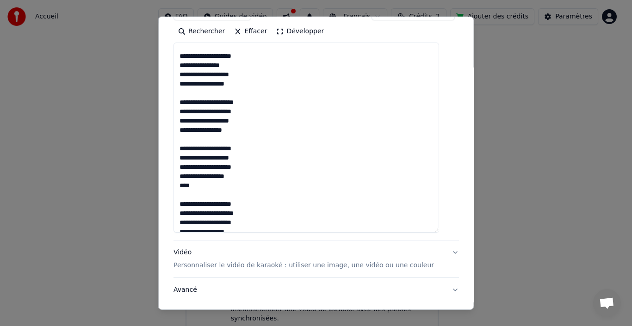
scroll to position [314, 0]
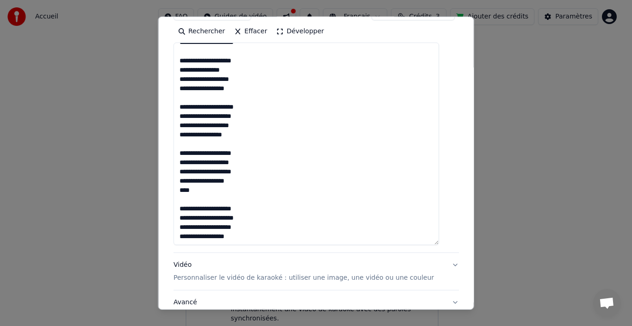
drag, startPoint x: 442, startPoint y: 156, endPoint x: 438, endPoint y: 234, distance: 77.8
click at [438, 234] on textarea "**********" at bounding box center [307, 144] width 266 height 203
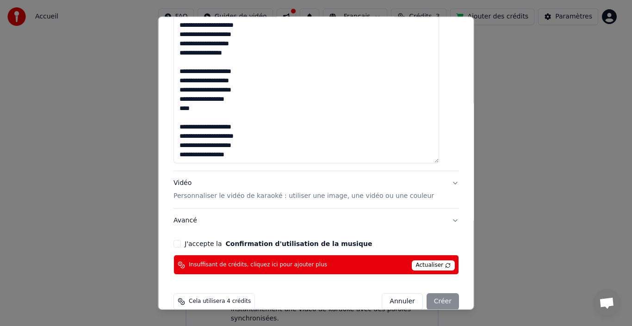
scroll to position [273, 0]
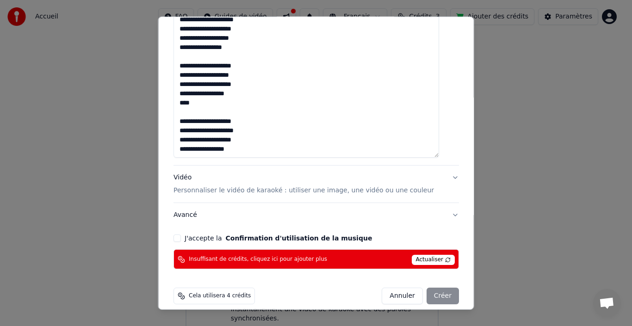
type textarea "**********"
click at [181, 235] on button "J'accepte la Confirmation d'utilisation de la musique" at bounding box center [177, 238] width 7 height 7
click at [438, 289] on div "Annuler Créer" at bounding box center [420, 296] width 77 height 17
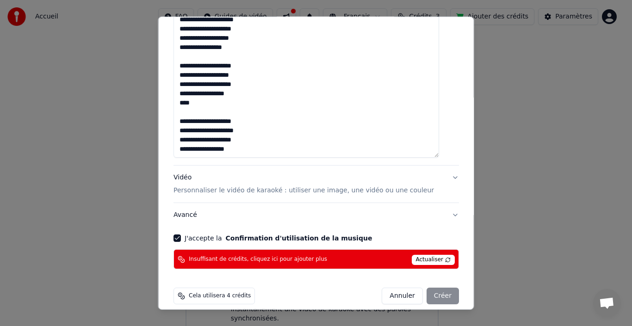
click at [231, 256] on span "Insuffisant de crédits, cliquez ici pour ajouter plus" at bounding box center [258, 259] width 138 height 7
click at [415, 255] on span "Actualiser" at bounding box center [433, 260] width 44 height 10
click at [432, 288] on div "Annuler Créer" at bounding box center [420, 296] width 77 height 17
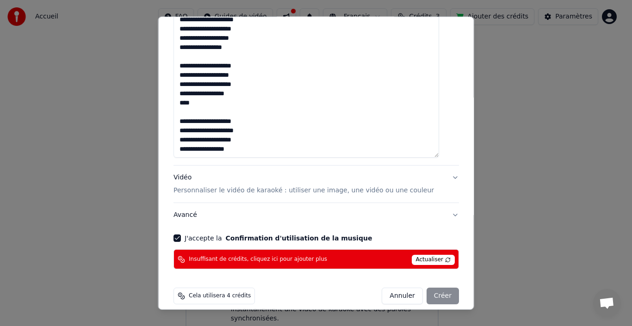
click at [216, 293] on span "Cela utilisera 4 crédits" at bounding box center [220, 296] width 62 height 7
click at [185, 256] on icon at bounding box center [181, 259] width 7 height 7
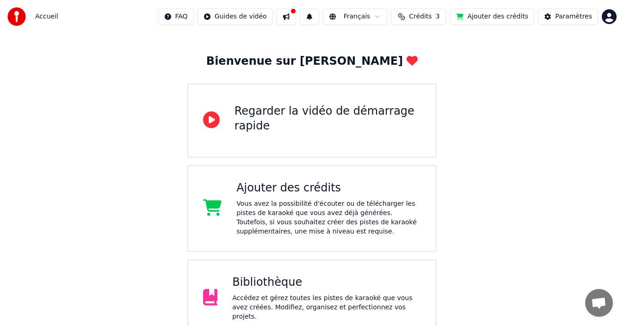
scroll to position [127, 0]
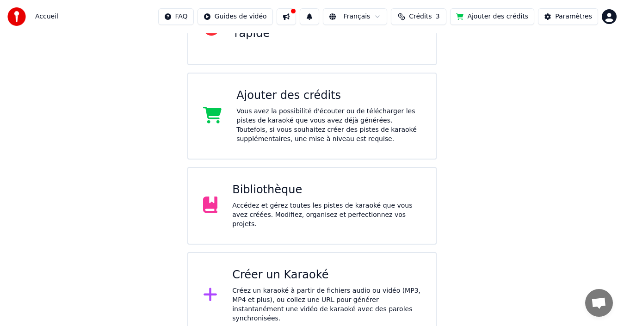
click at [286, 281] on div "Créer un Karaoké Créez un karaoké à partir de fichiers audio ou vidéo (MP3, MP4…" at bounding box center [326, 296] width 189 height 56
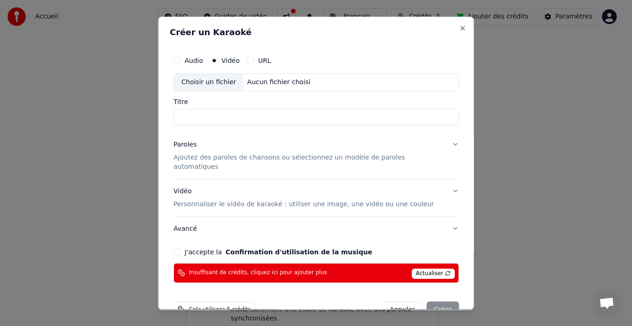
click at [181, 248] on button "J'accepte la Confirmation d'utilisation de la musique" at bounding box center [177, 251] width 7 height 7
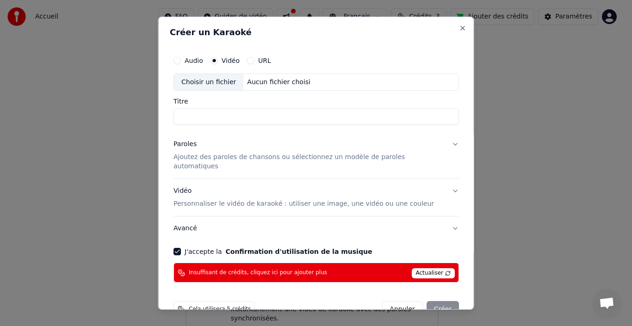
click at [424, 303] on div "Annuler Créer" at bounding box center [420, 309] width 77 height 17
click at [203, 57] on label "Audio" at bounding box center [194, 60] width 19 height 6
click at [181, 57] on button "Audio" at bounding box center [177, 59] width 7 height 7
click at [269, 60] on label "URL" at bounding box center [264, 60] width 13 height 6
click at [255, 60] on button "URL" at bounding box center [250, 59] width 7 height 7
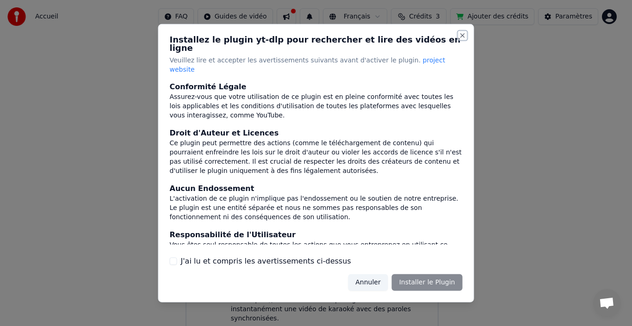
click at [461, 39] on button "Close" at bounding box center [462, 34] width 7 height 7
click at [464, 39] on button "Close" at bounding box center [462, 34] width 7 height 7
click at [376, 278] on button "Annuler" at bounding box center [368, 282] width 40 height 17
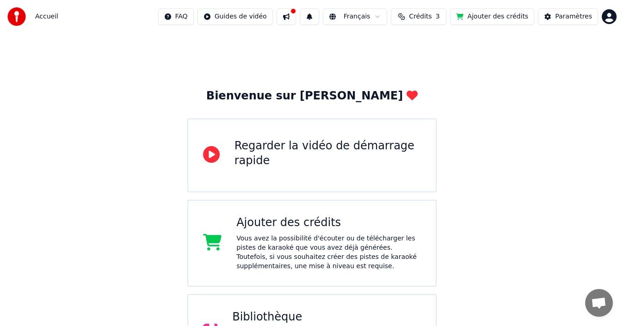
click at [499, 267] on div "Bienvenue sur Youka Regarder la vidéo de démarrage rapide Ajouter des crédits V…" at bounding box center [312, 249] width 624 height 433
click at [509, 18] on button "Ajouter des crédits" at bounding box center [492, 16] width 84 height 17
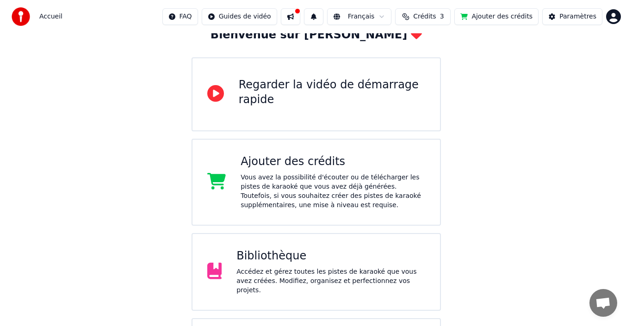
scroll to position [127, 0]
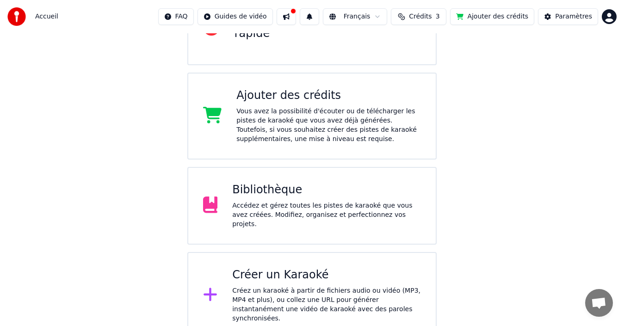
click at [298, 277] on div "Créer un Karaoké" at bounding box center [326, 275] width 189 height 15
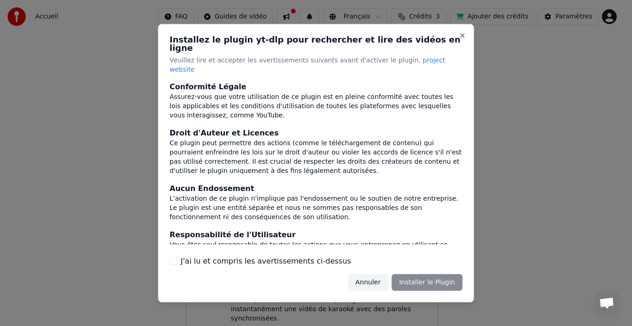
click at [224, 257] on label "J'ai lu et compris les avertissements ci-dessus" at bounding box center [266, 261] width 170 height 11
click at [177, 258] on button "J'ai lu et compris les avertissements ci-dessus" at bounding box center [173, 261] width 7 height 7
click at [422, 274] on button "Installer le Plugin" at bounding box center [427, 282] width 71 height 17
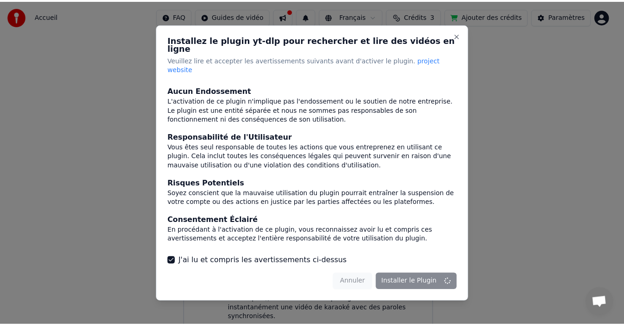
scroll to position [0, 0]
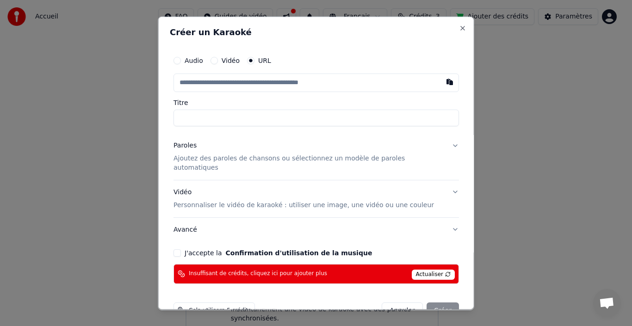
click at [220, 249] on label "J'accepte la Confirmation d'utilisation de la musique" at bounding box center [278, 252] width 187 height 6
click at [181, 249] on button "J'accepte la Confirmation d'utilisation de la musique" at bounding box center [177, 252] width 7 height 7
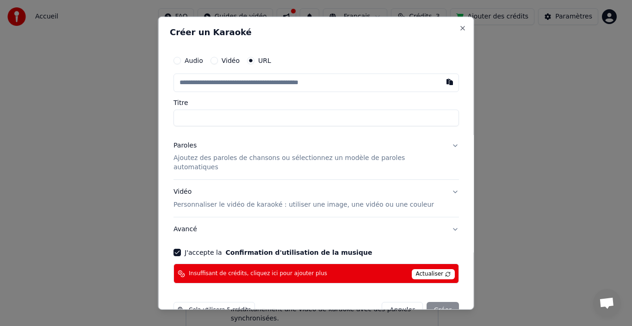
click at [227, 270] on span "Insuffisant de crédits, cliquez ici pour ajouter plus" at bounding box center [258, 273] width 138 height 7
click at [279, 270] on span "Insuffisant de crédits, cliquez ici pour ajouter plus" at bounding box center [258, 273] width 138 height 7
click at [234, 63] on label "Vidéo" at bounding box center [230, 60] width 18 height 6
click at [218, 64] on button "Vidéo" at bounding box center [213, 59] width 7 height 7
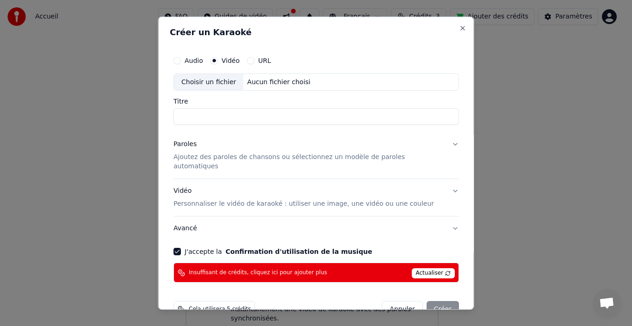
click at [262, 60] on div "URL" at bounding box center [259, 59] width 24 height 7
click at [244, 83] on div "Aucun fichier choisi" at bounding box center [278, 81] width 71 height 9
type input "**********"
click at [435, 305] on div "Annuler Créer" at bounding box center [420, 309] width 77 height 17
click at [430, 268] on span "Actualiser" at bounding box center [433, 273] width 44 height 10
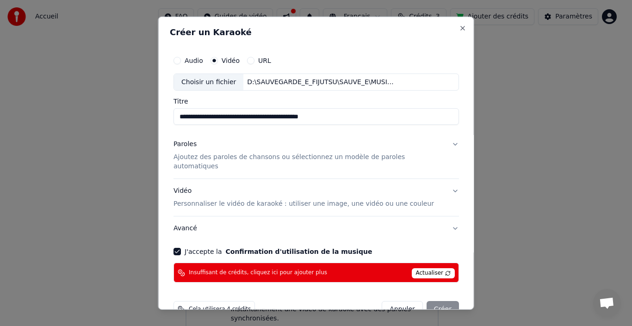
click at [430, 268] on span "Actualiser" at bounding box center [433, 273] width 44 height 10
click at [459, 28] on button "Close" at bounding box center [462, 27] width 7 height 7
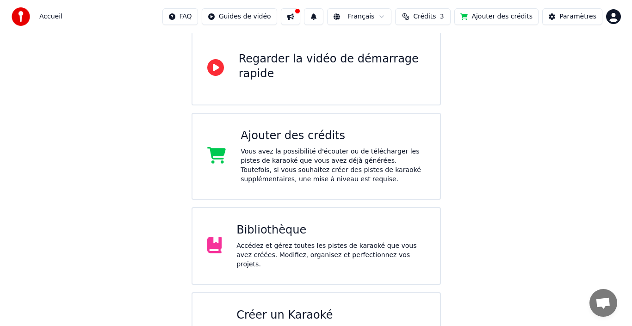
scroll to position [127, 0]
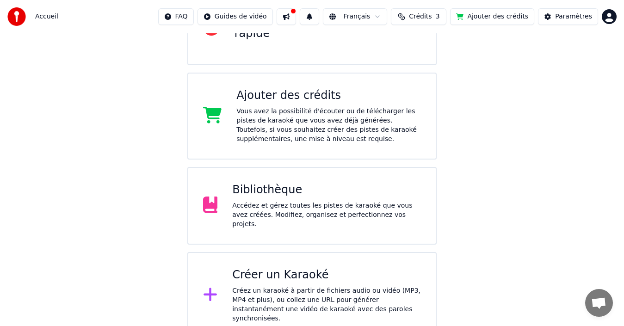
click at [269, 275] on div "Créer un Karaoké" at bounding box center [326, 275] width 189 height 15
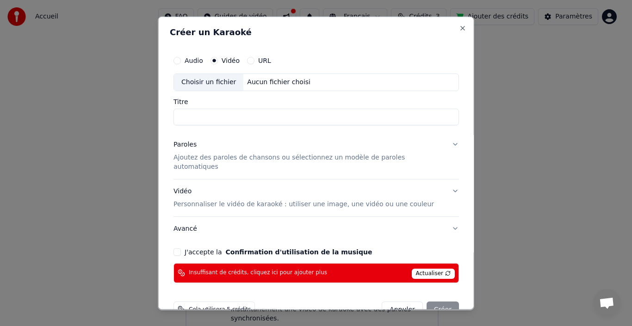
click at [181, 248] on button "J'accepte la Confirmation d'utilisation de la musique" at bounding box center [177, 251] width 7 height 7
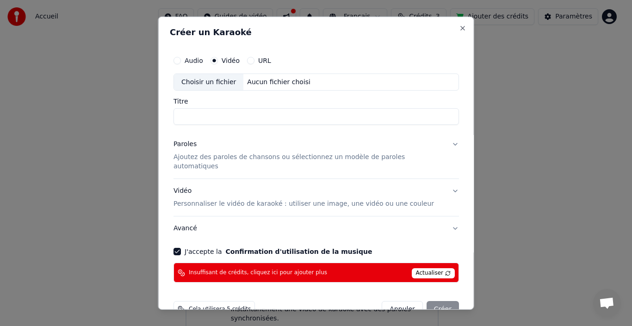
click at [181, 248] on button "J'accepte la Confirmation d'utilisation de la musique" at bounding box center [177, 251] width 7 height 7
click at [198, 306] on span "Cela utilisera 5 crédits" at bounding box center [220, 309] width 62 height 7
click at [235, 85] on div "Choisir un fichier" at bounding box center [208, 82] width 69 height 17
type input "**********"
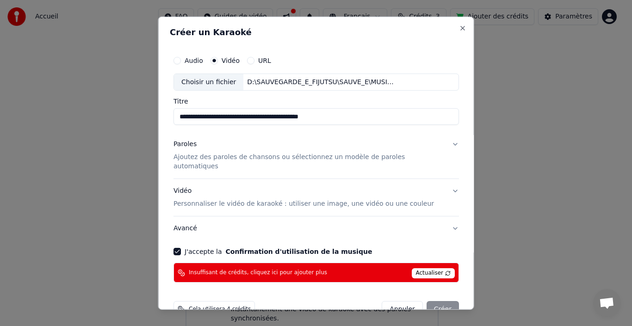
click at [442, 144] on button "Paroles Ajoutez des paroles de chansons ou sélectionnez un modèle de paroles au…" at bounding box center [317, 155] width 286 height 46
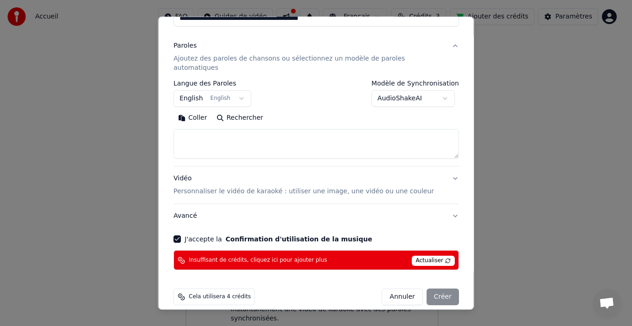
scroll to position [100, 0]
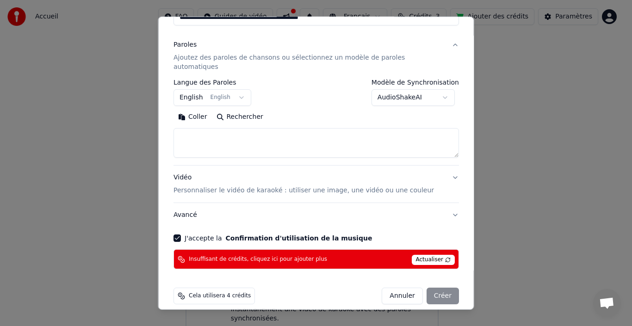
click at [222, 136] on textarea at bounding box center [317, 143] width 286 height 30
paste textarea "**********"
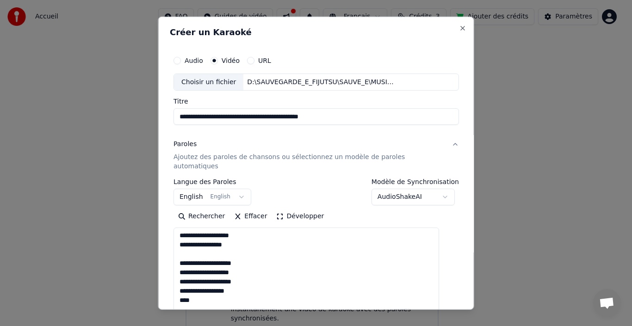
scroll to position [389, 0]
drag, startPoint x: 444, startPoint y: 246, endPoint x: 374, endPoint y: 255, distance: 70.6
click at [471, 326] on html "**********" at bounding box center [316, 106] width 632 height 467
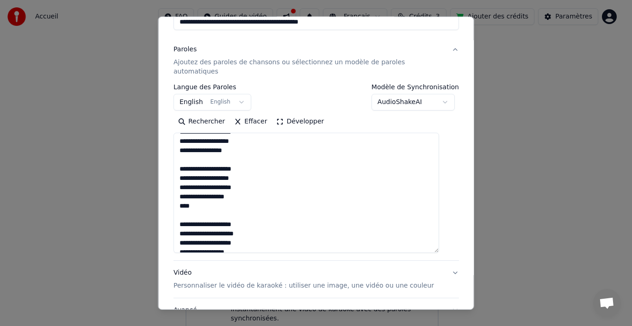
scroll to position [93, 0]
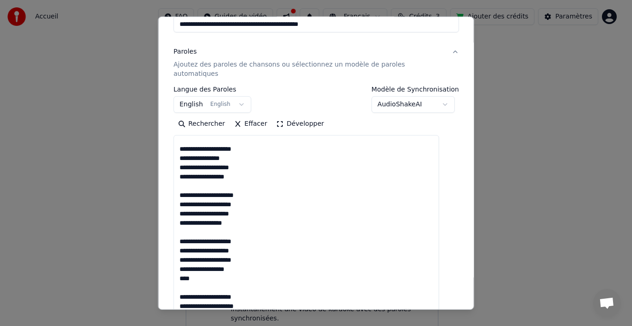
drag, startPoint x: 443, startPoint y: 244, endPoint x: 444, endPoint y: 305, distance: 61.1
click at [449, 318] on body "**********" at bounding box center [312, 106] width 624 height 467
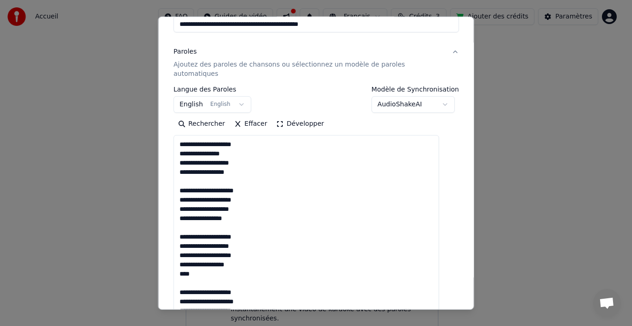
click at [200, 268] on textarea "**********" at bounding box center [307, 232] width 266 height 194
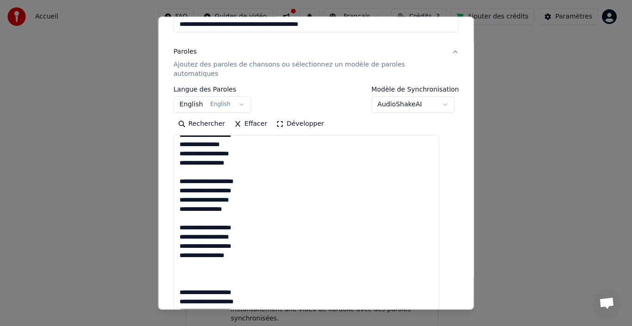
click at [189, 168] on textarea "**********" at bounding box center [307, 232] width 266 height 194
click at [188, 171] on textarea "**********" at bounding box center [307, 232] width 266 height 194
drag, startPoint x: 188, startPoint y: 171, endPoint x: 231, endPoint y: 239, distance: 80.0
click at [231, 239] on textarea "**********" at bounding box center [307, 232] width 266 height 194
drag, startPoint x: 185, startPoint y: 174, endPoint x: 250, endPoint y: 253, distance: 102.3
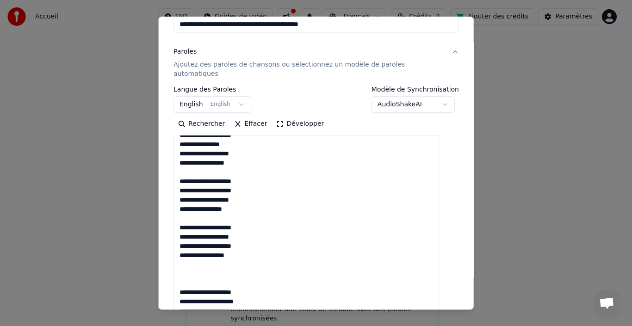
click at [250, 253] on textarea "**********" at bounding box center [307, 232] width 266 height 194
click at [199, 265] on textarea "**********" at bounding box center [307, 232] width 266 height 194
paste textarea "**********"
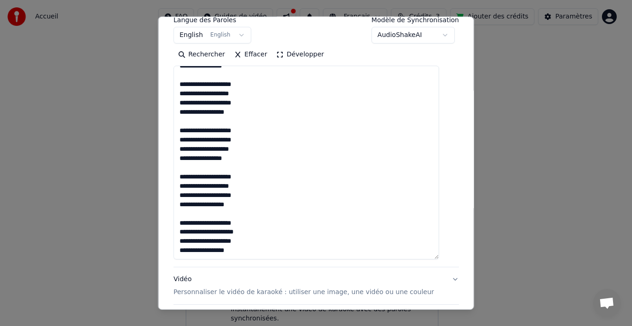
scroll to position [264, 0]
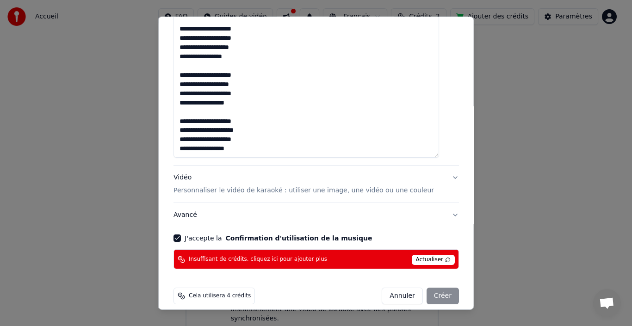
type textarea "**********"
click at [204, 235] on label "J'accepte la Confirmation d'utilisation de la musique" at bounding box center [278, 238] width 187 height 6
click at [181, 235] on button "J'accepte la Confirmation d'utilisation de la musique" at bounding box center [177, 238] width 7 height 7
click at [204, 235] on label "J'accepte la Confirmation d'utilisation de la musique" at bounding box center [278, 238] width 187 height 6
click at [181, 235] on button "J'accepte la Confirmation d'utilisation de la musique" at bounding box center [177, 238] width 7 height 7
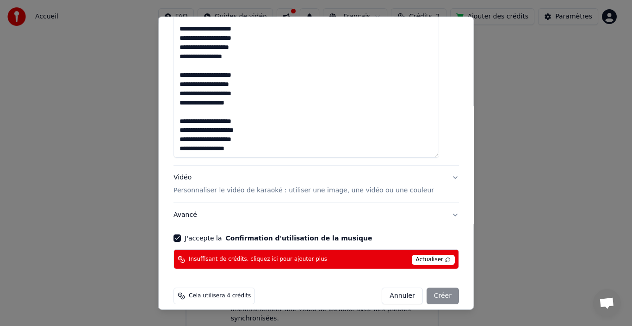
click at [424, 255] on span "Actualiser" at bounding box center [433, 260] width 44 height 10
click at [430, 288] on div "Annuler Créer" at bounding box center [420, 296] width 77 height 17
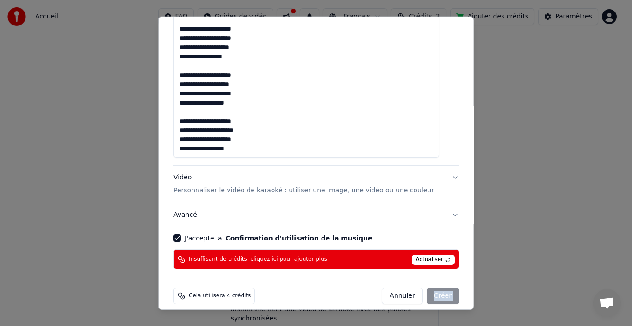
click at [430, 288] on div "Annuler Créer" at bounding box center [420, 296] width 77 height 17
click at [208, 293] on span "Cela utilisera 4 crédits" at bounding box center [220, 296] width 62 height 7
click at [185, 293] on icon at bounding box center [181, 296] width 7 height 7
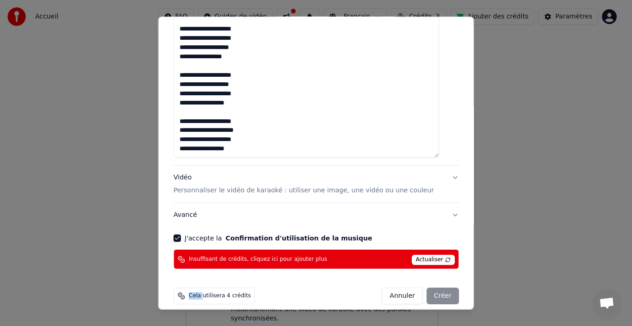
click at [185, 293] on icon at bounding box center [181, 296] width 7 height 7
click at [185, 256] on icon at bounding box center [181, 259] width 7 height 7
click at [182, 256] on circle at bounding box center [180, 258] width 4 height 4
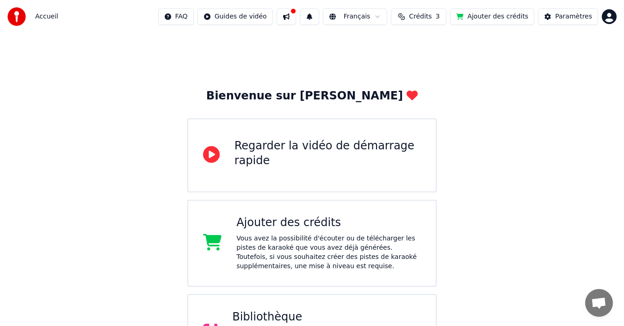
click at [432, 16] on span "Crédits" at bounding box center [420, 16] width 23 height 9
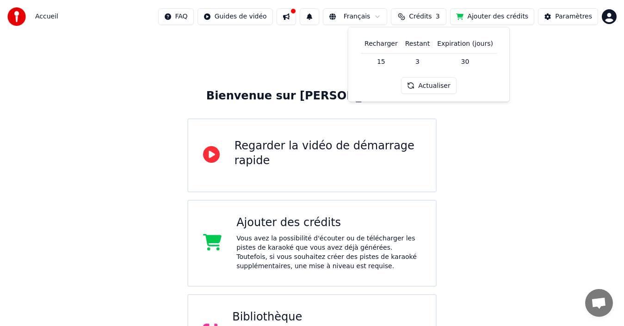
click at [433, 83] on button "Actualiser" at bounding box center [428, 85] width 55 height 17
click at [394, 45] on th "Recharger" at bounding box center [381, 44] width 41 height 19
click at [388, 63] on td "15" at bounding box center [381, 61] width 41 height 17
click at [410, 50] on th "Restant" at bounding box center [418, 44] width 32 height 19
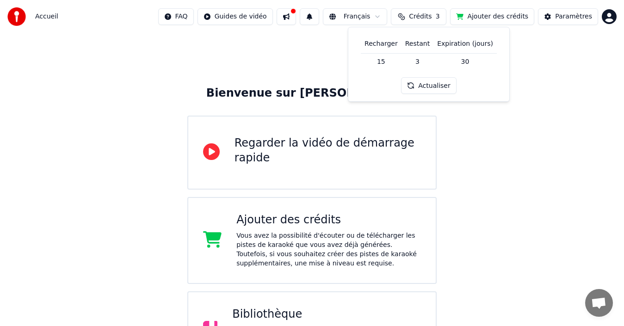
scroll to position [127, 0]
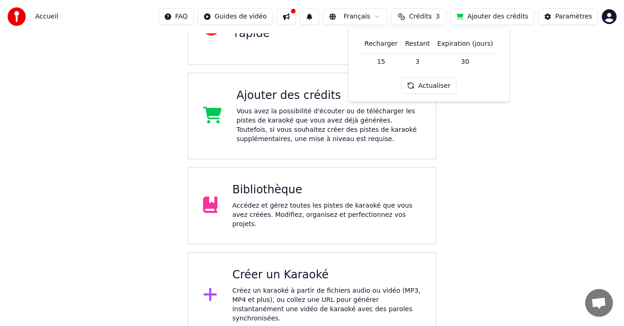
click at [285, 279] on div "Créer un Karaoké Créez un karaoké à partir de fichiers audio ou vidéo (MP3, MP4…" at bounding box center [326, 296] width 189 height 56
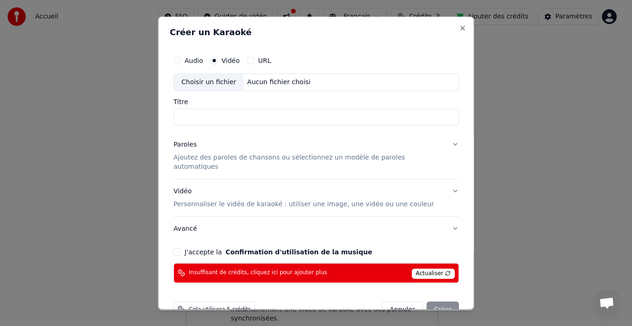
click at [222, 269] on span "Insuffisant de crédits, cliquez ici pour ajouter plus" at bounding box center [258, 272] width 138 height 7
click at [181, 248] on button "J'accepte la Confirmation d'utilisation de la musique" at bounding box center [177, 251] width 7 height 7
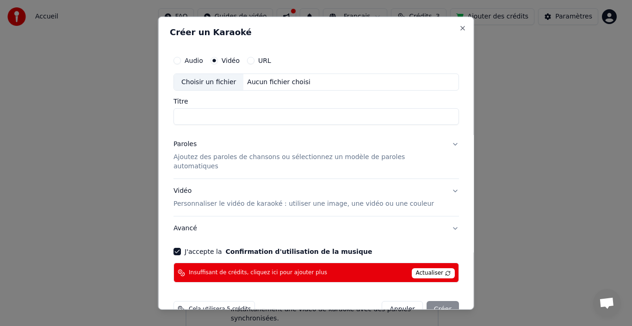
click at [432, 304] on div "Annuler Créer" at bounding box center [420, 309] width 77 height 17
click at [459, 26] on button "Close" at bounding box center [462, 27] width 7 height 7
